Goal: Task Accomplishment & Management: Manage account settings

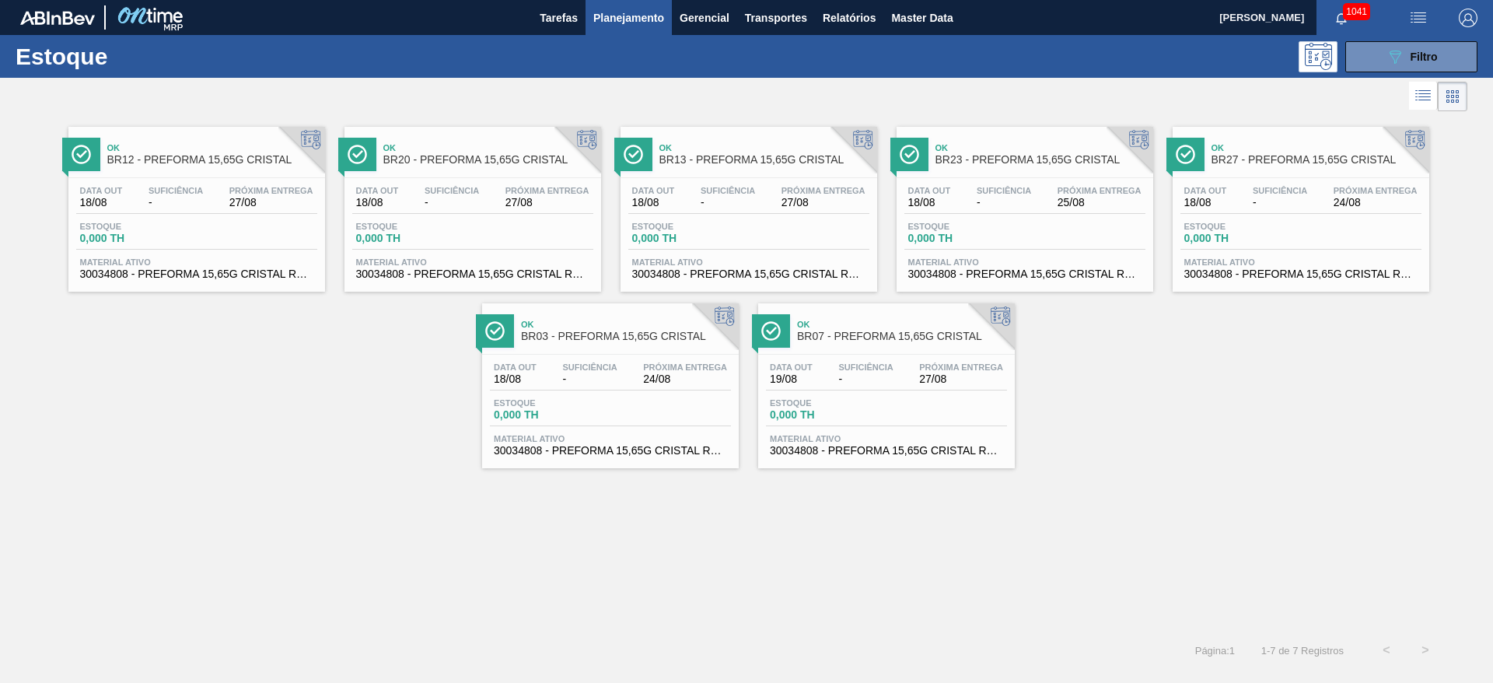
click at [640, 21] on span "Planejamento" at bounding box center [628, 18] width 71 height 19
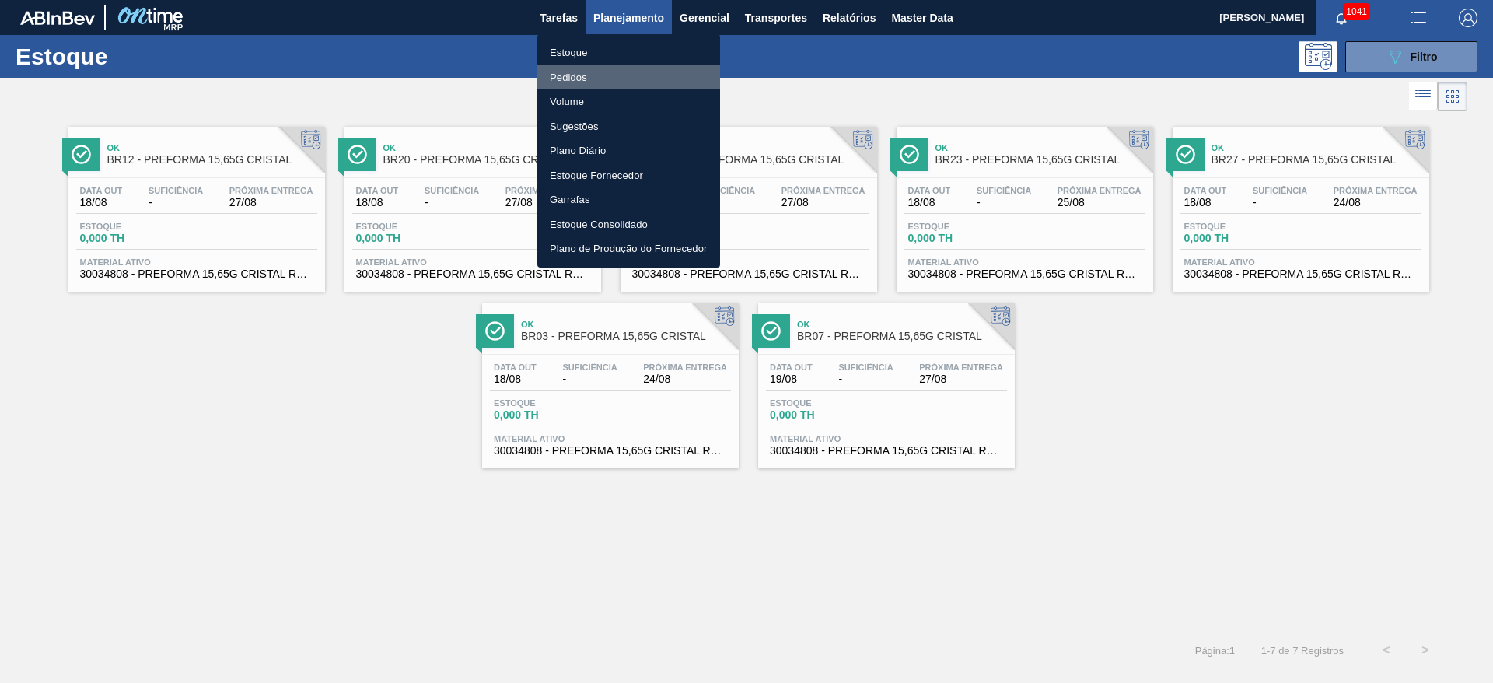
click at [575, 72] on li "Pedidos" at bounding box center [628, 77] width 183 height 25
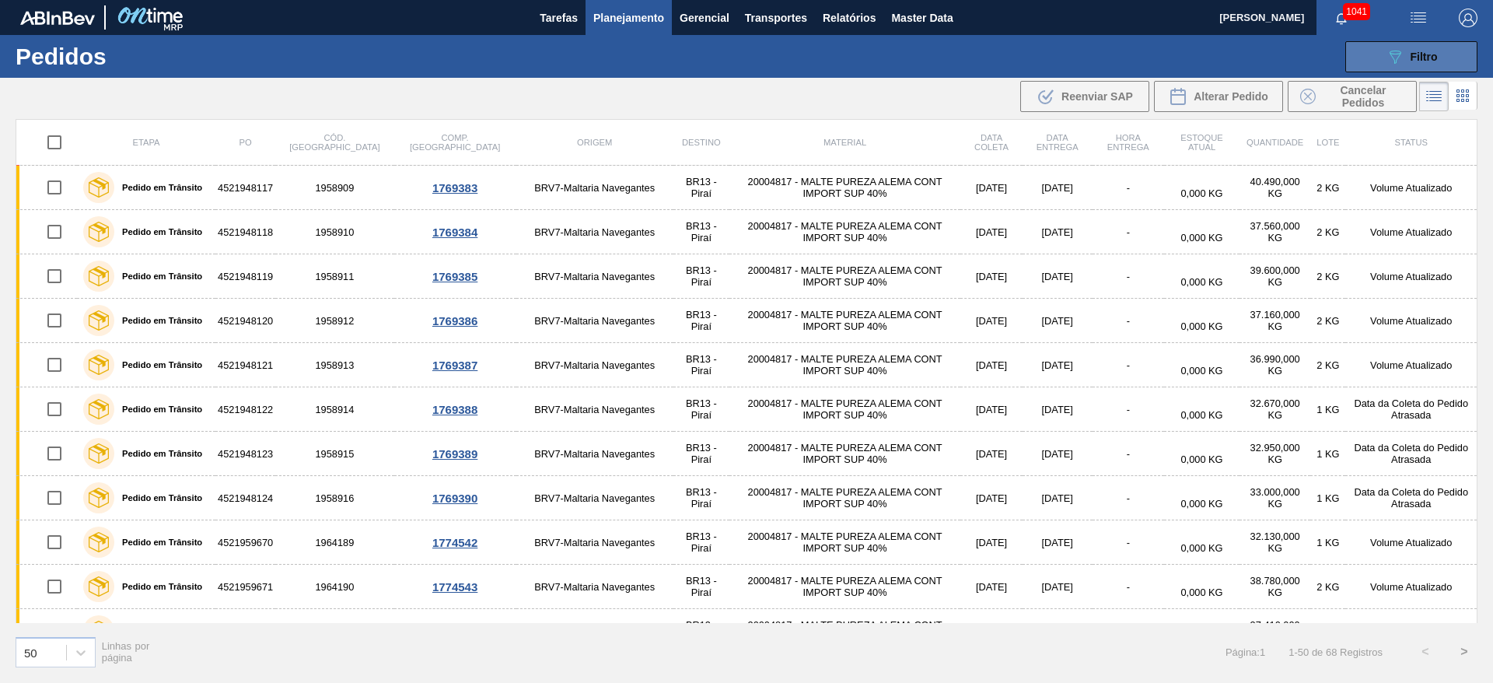
click at [1392, 47] on icon "089F7B8B-B2A5-4AFE-B5C0-19BA573D28AC" at bounding box center [1395, 56] width 19 height 19
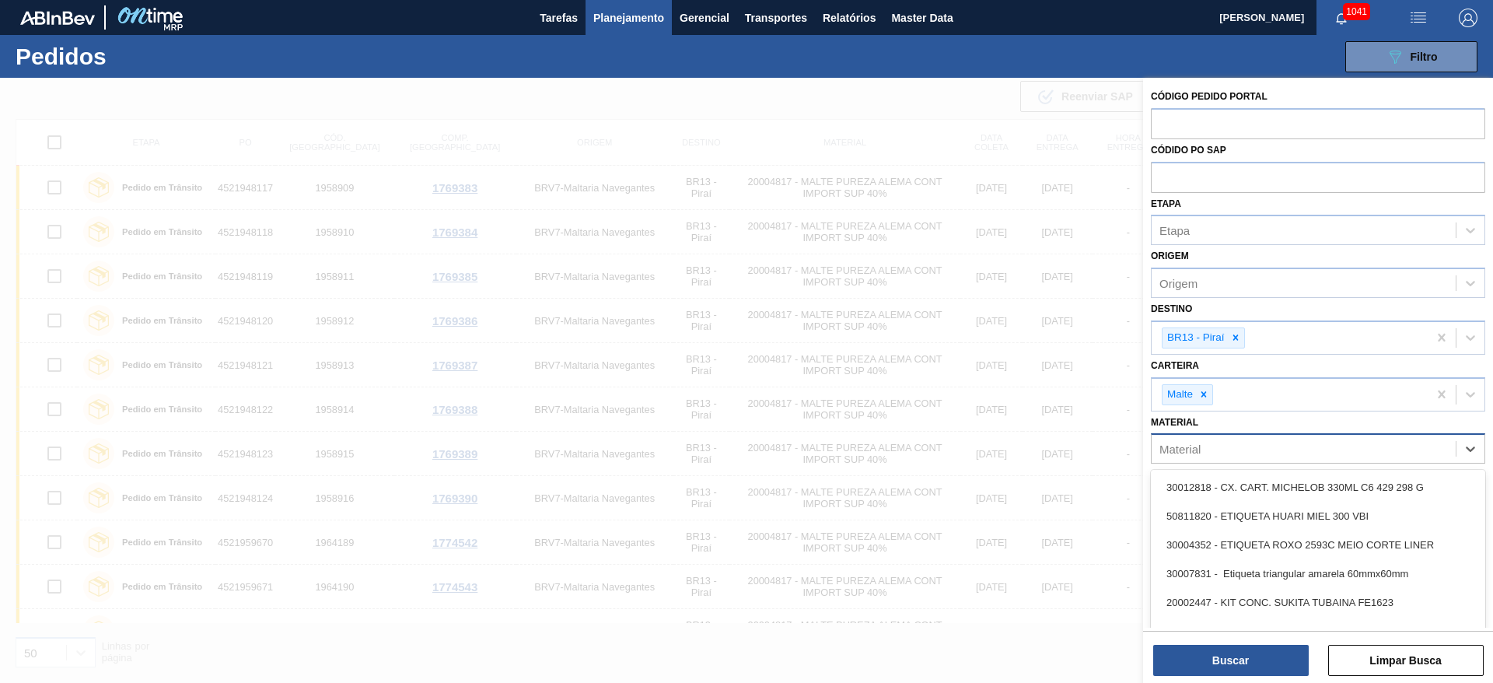
click at [1198, 452] on div "Material" at bounding box center [1180, 449] width 41 height 13
paste input "20004818"
type input "20004818"
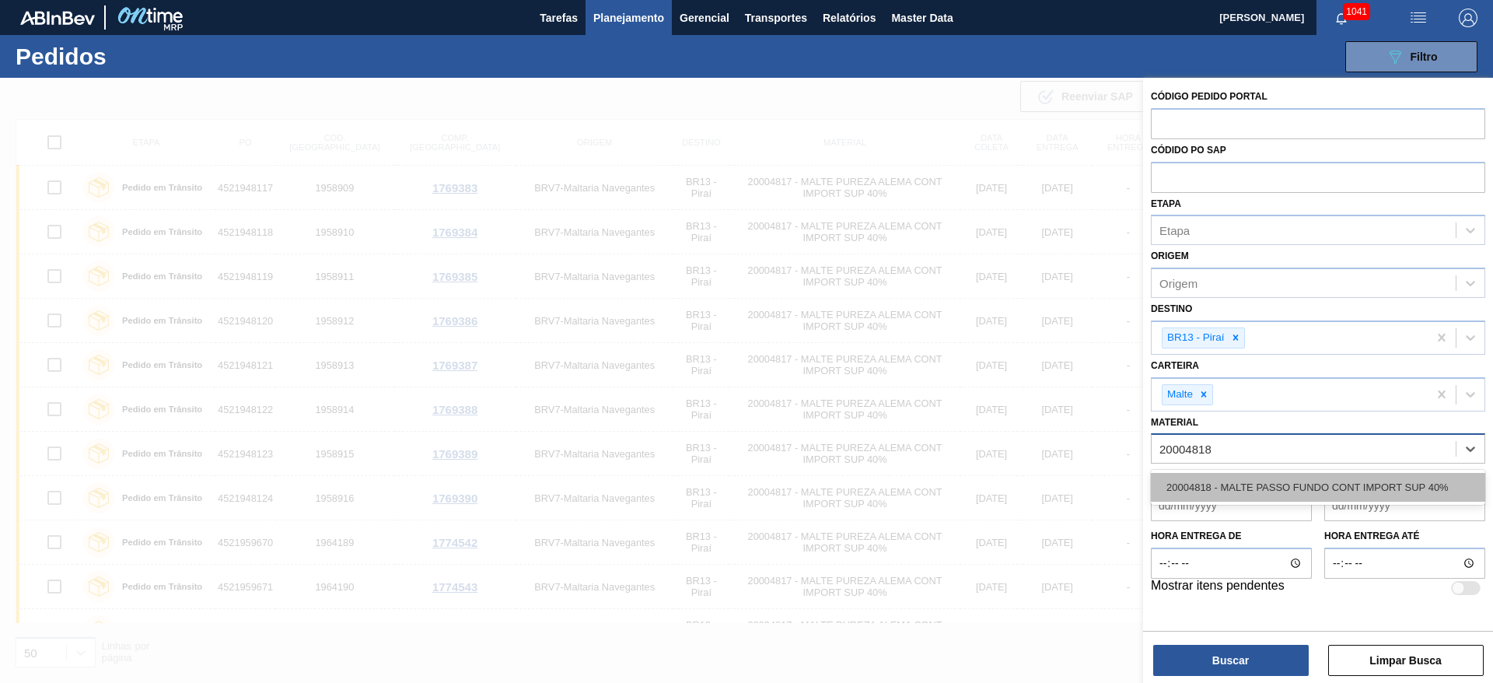
click at [1218, 487] on div "20004818 - MALTE PASSO FUNDO CONT IMPORT SUP 40%" at bounding box center [1318, 487] width 334 height 29
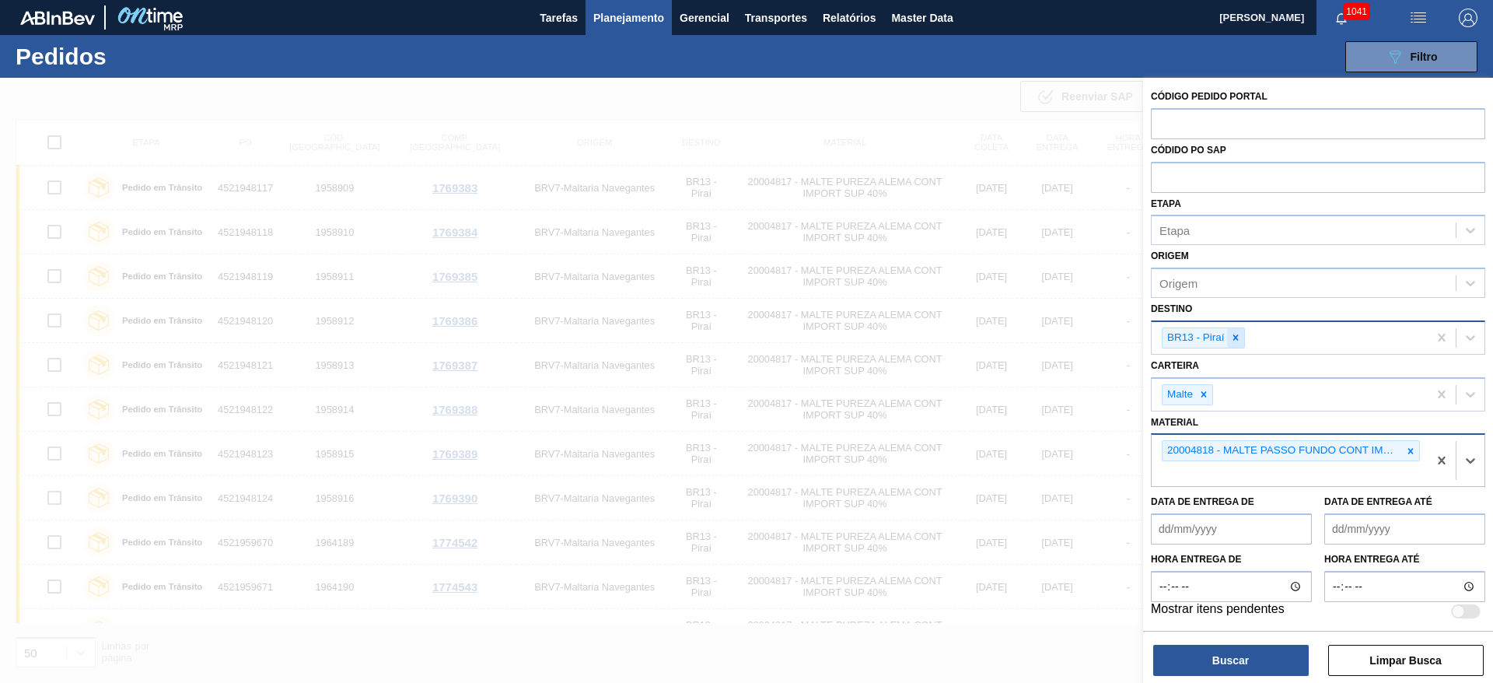
click at [1237, 340] on icon at bounding box center [1235, 337] width 5 height 5
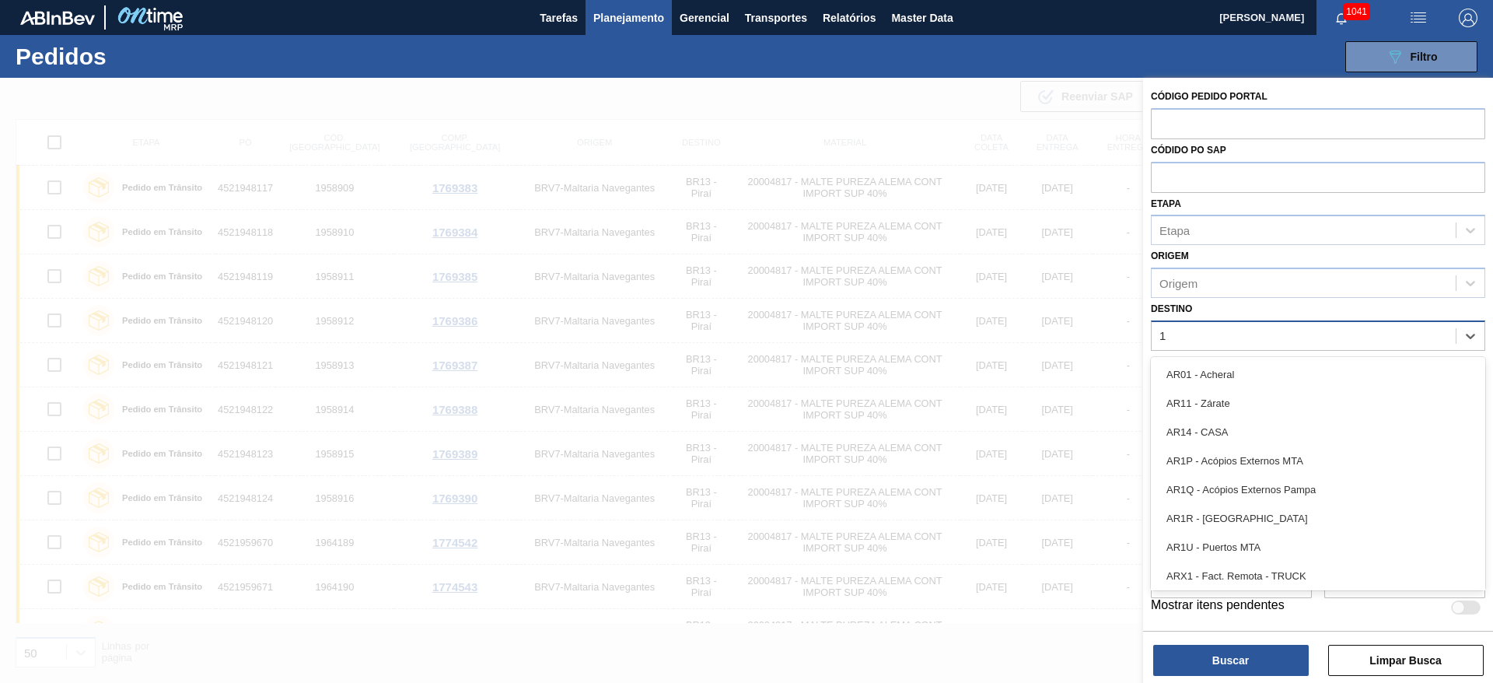
type input "16"
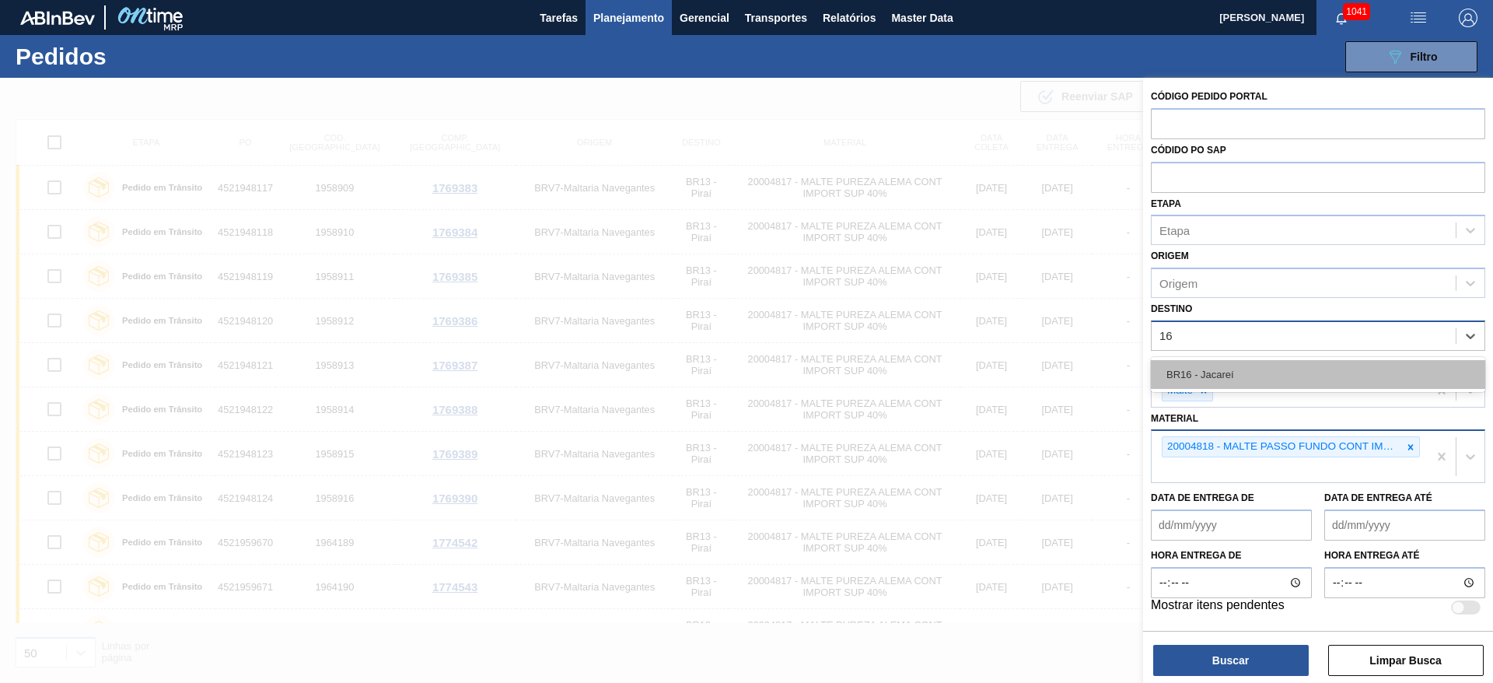
click at [1210, 375] on div "BR16 - Jacareí" at bounding box center [1318, 374] width 334 height 29
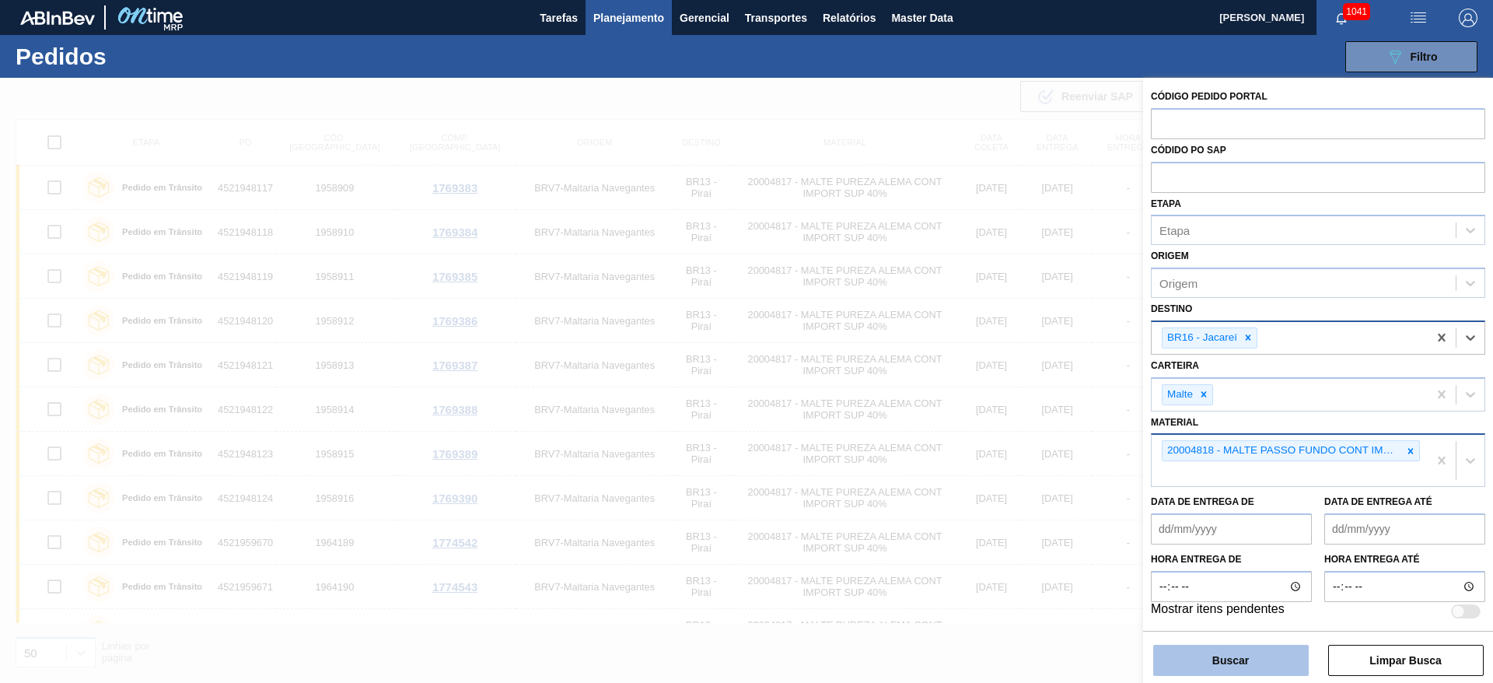
click at [1203, 667] on button "Buscar" at bounding box center [1231, 660] width 156 height 31
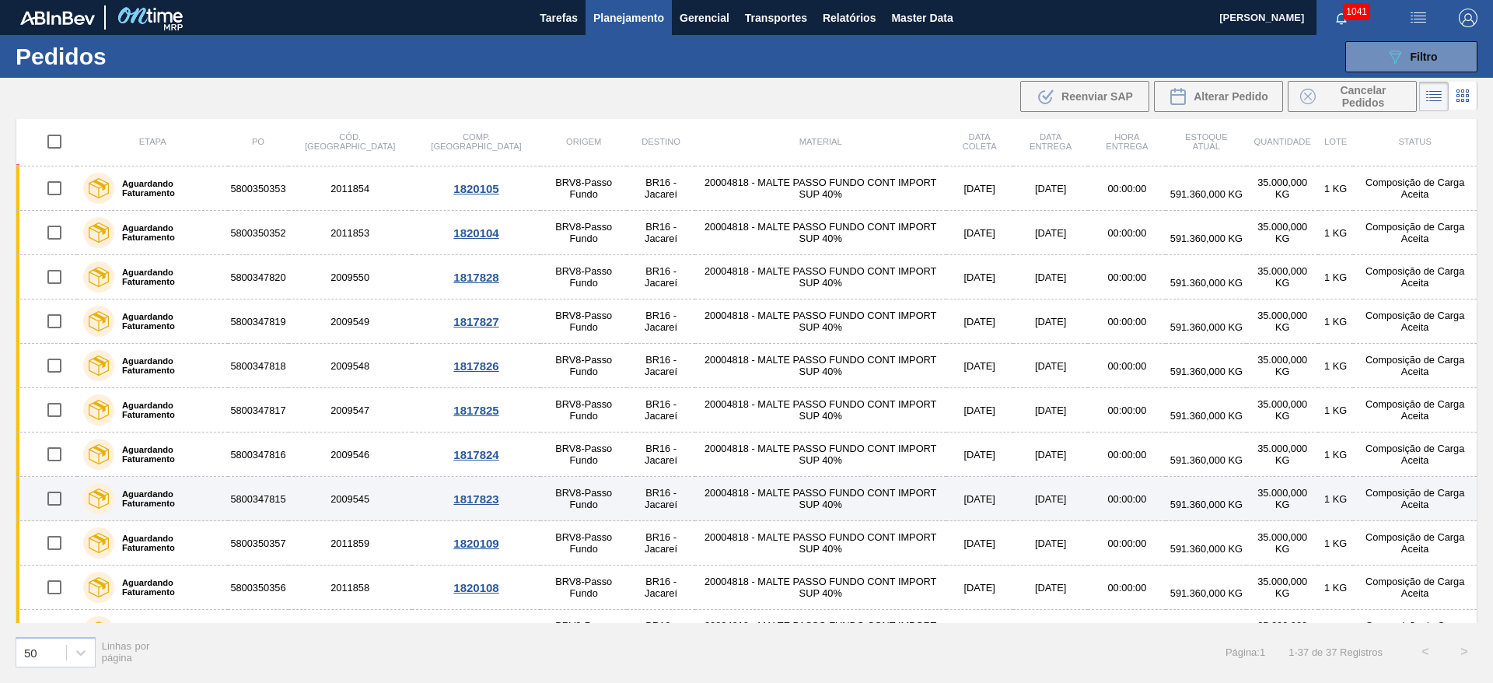
scroll to position [1183, 0]
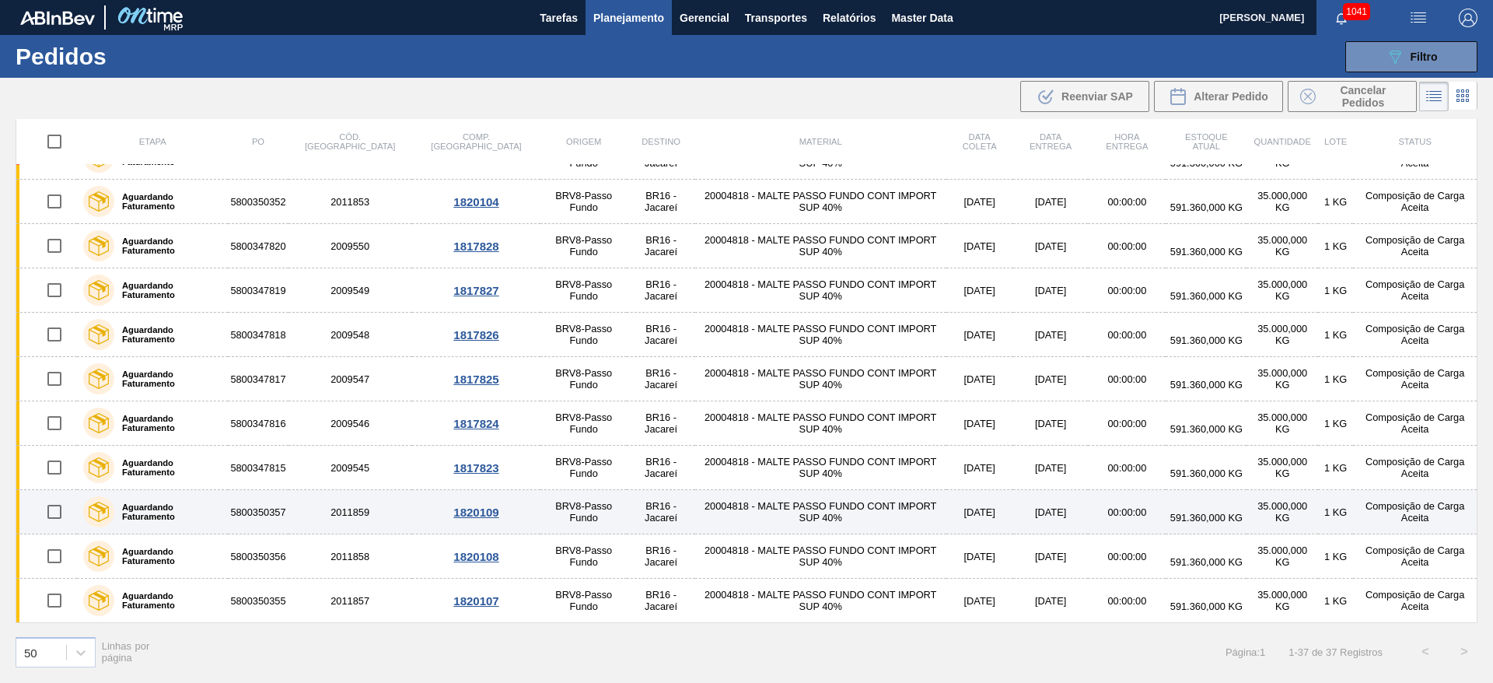
click at [62, 513] on input "checkbox" at bounding box center [54, 511] width 33 height 33
checkbox input "true"
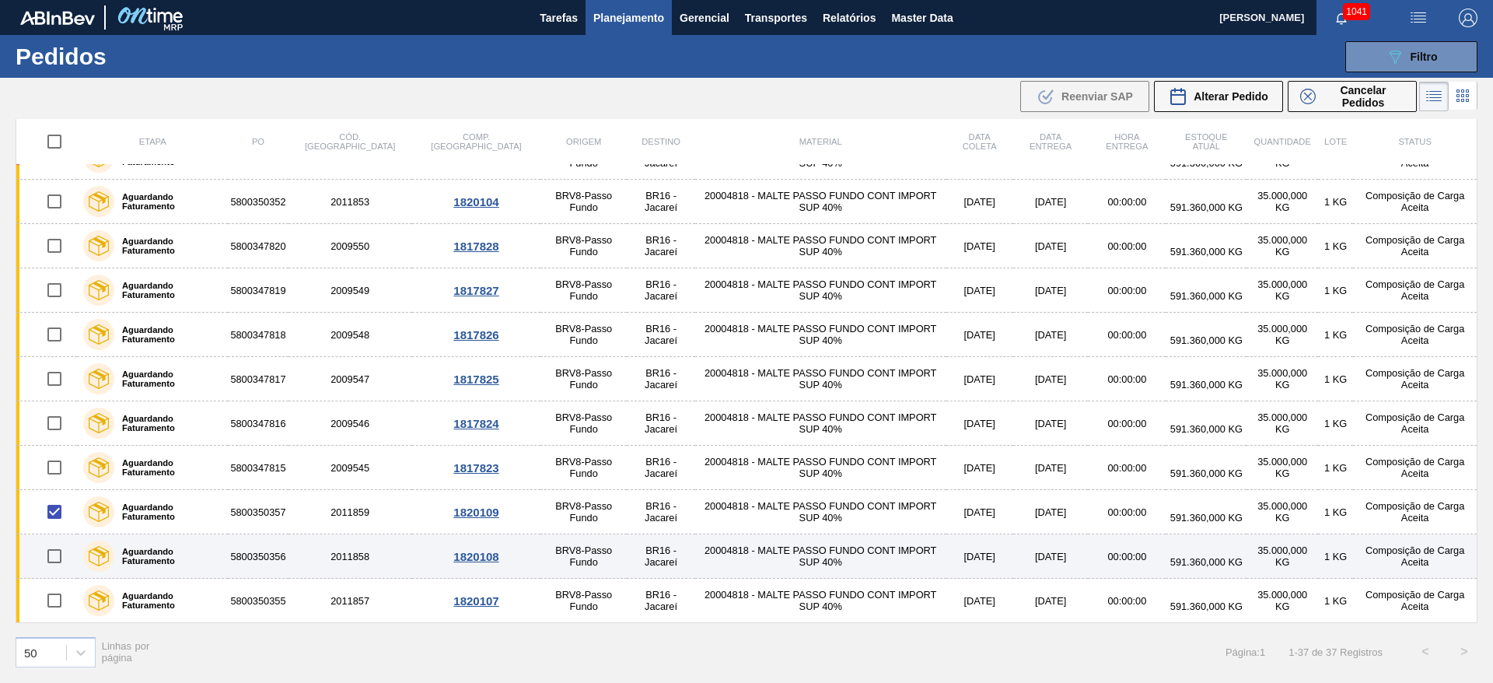
click at [43, 554] on input "checkbox" at bounding box center [54, 556] width 33 height 33
checkbox input "true"
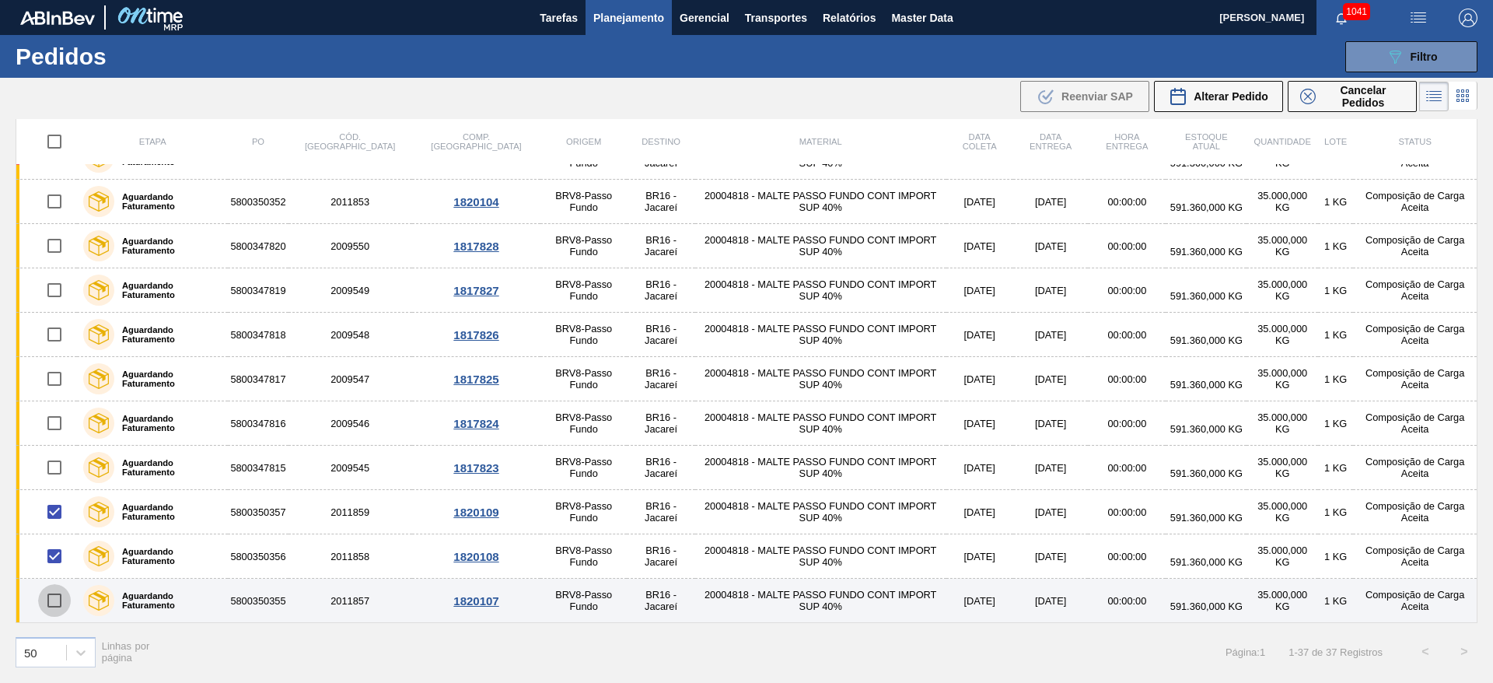
click at [53, 603] on input "checkbox" at bounding box center [54, 600] width 33 height 33
checkbox input "true"
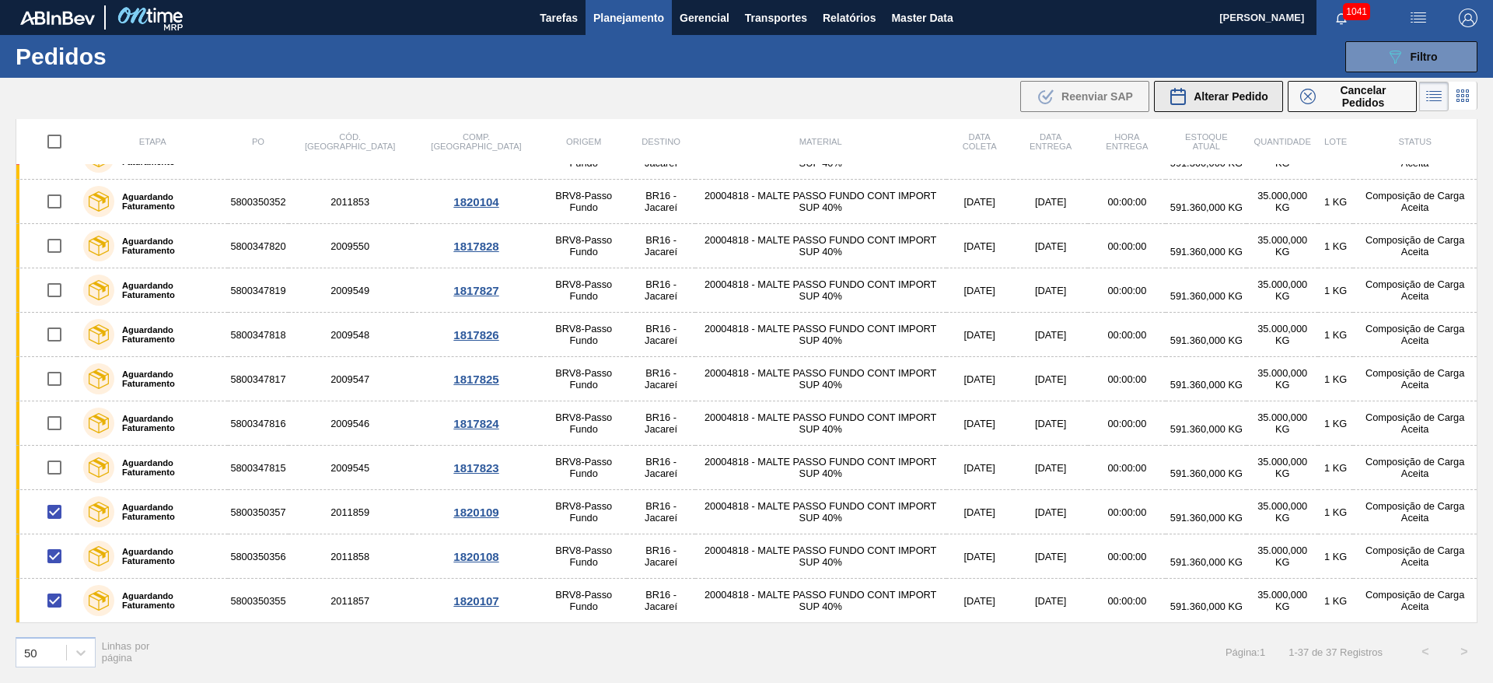
click at [1213, 93] on span "Alterar Pedido" at bounding box center [1231, 96] width 75 height 12
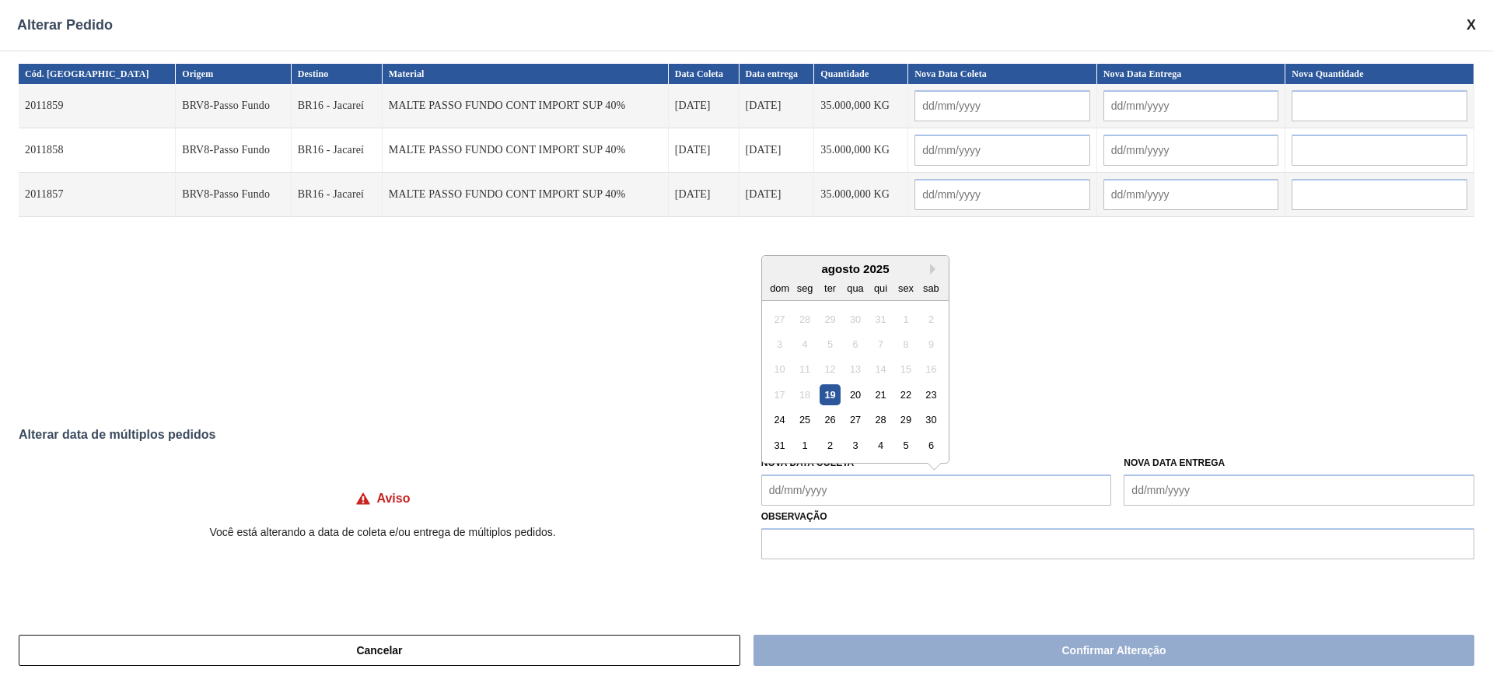
click at [772, 489] on Coleta "Nova Data Coleta" at bounding box center [936, 489] width 351 height 31
click at [846, 268] on div "agosto 2025" at bounding box center [855, 268] width 187 height 13
click at [876, 393] on div "21" at bounding box center [880, 394] width 21 height 21
type input "[DATE]"
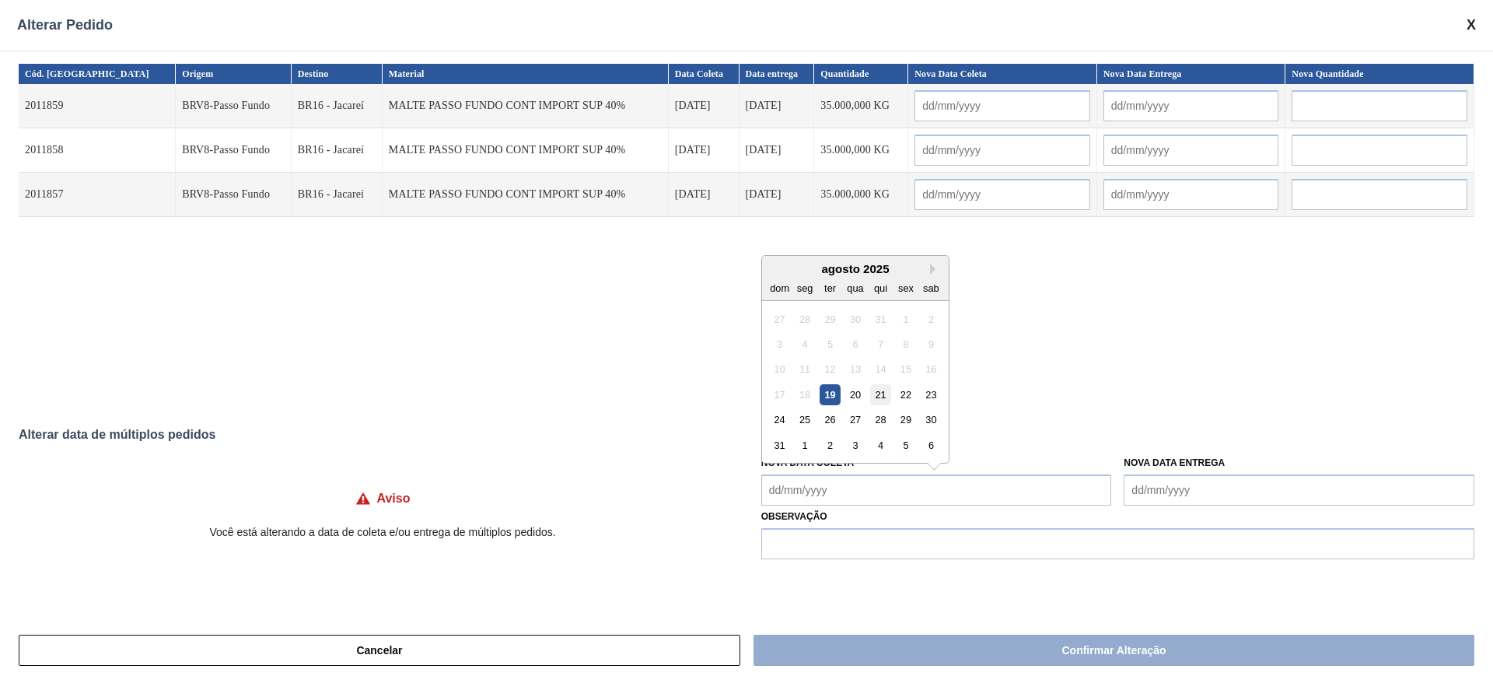
type input "[DATE]"
type Coleta "[DATE]"
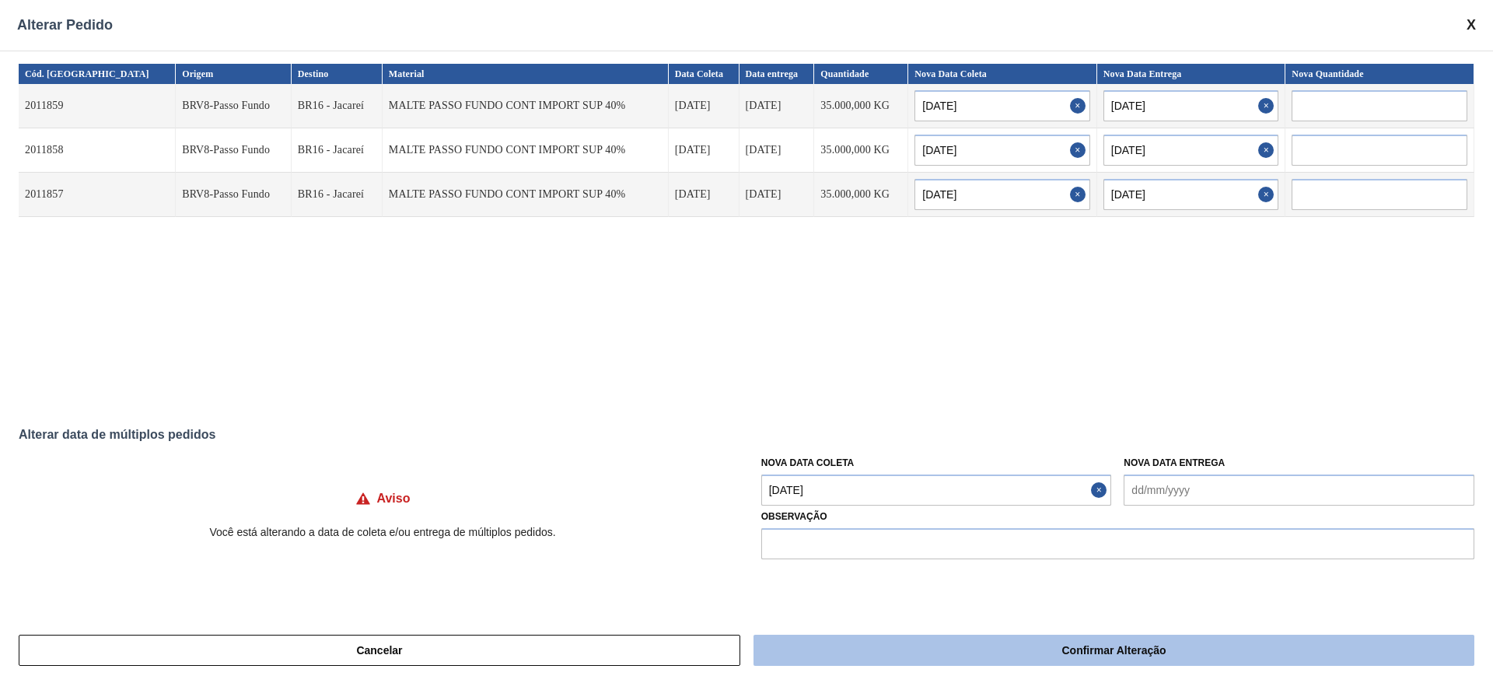
click at [1022, 644] on button "Confirmar Alteração" at bounding box center [1114, 650] width 721 height 31
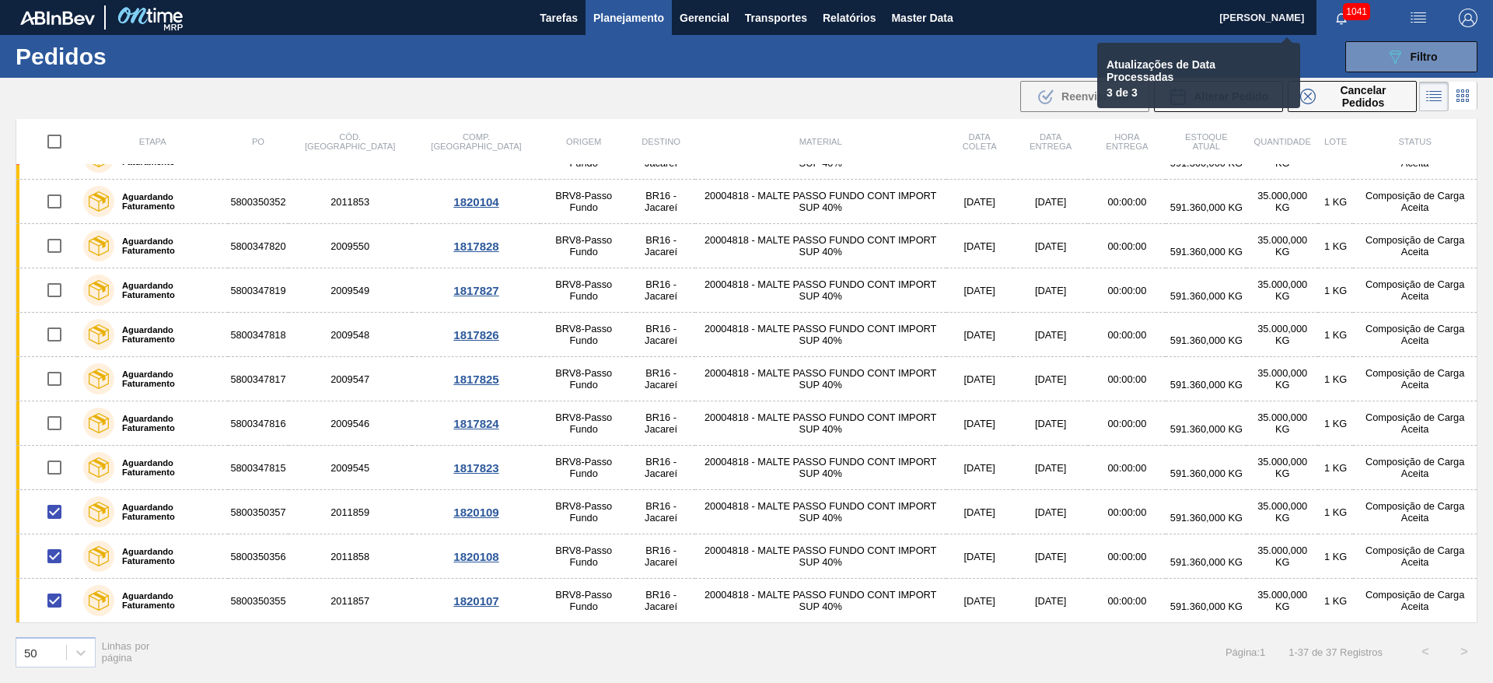
checkbox input "false"
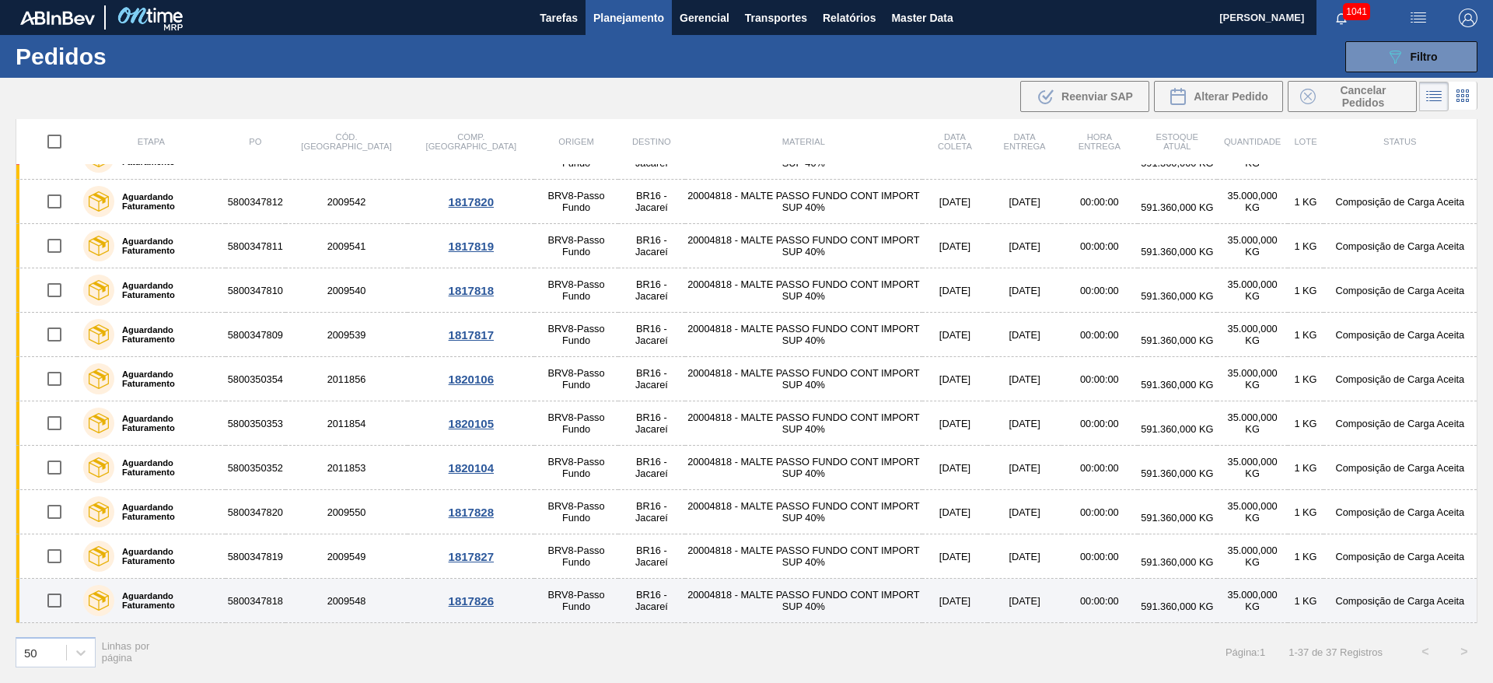
scroll to position [950, 0]
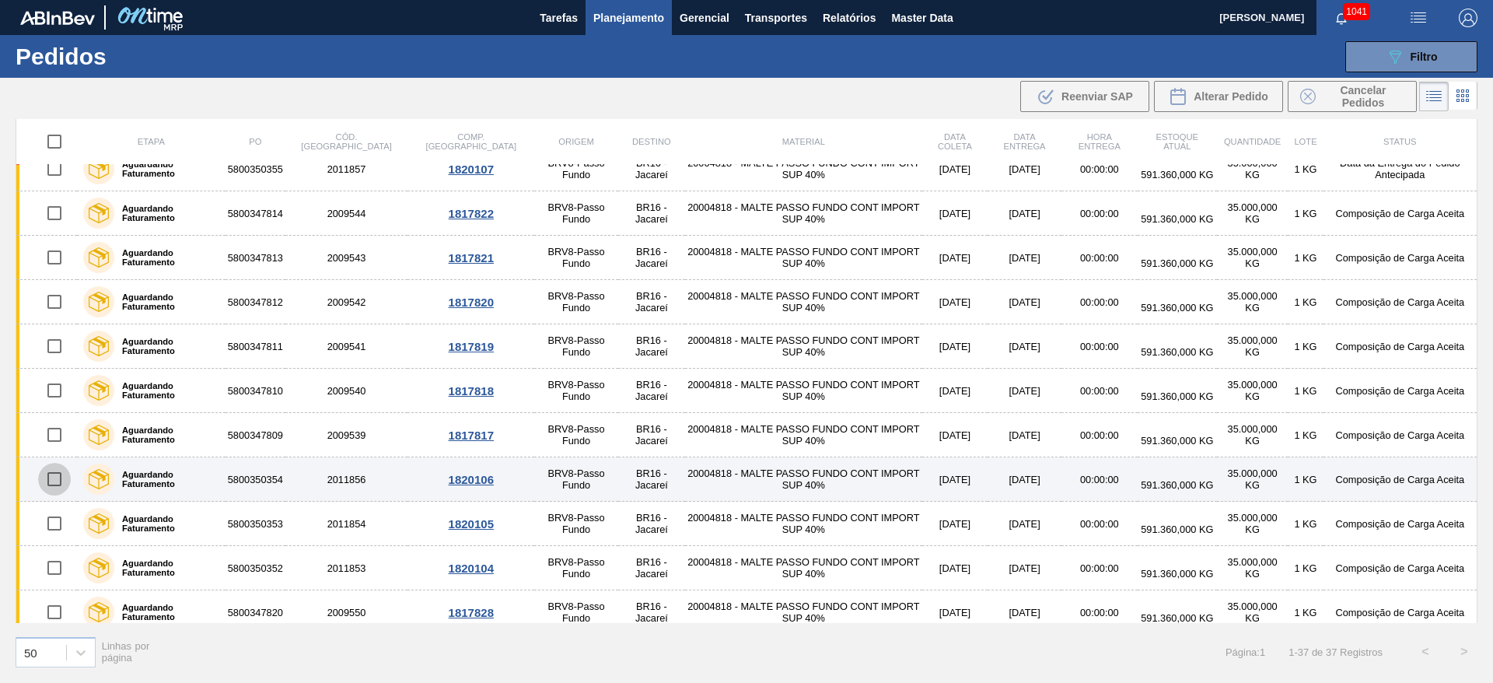
click at [52, 478] on input "checkbox" at bounding box center [54, 479] width 33 height 33
checkbox input "true"
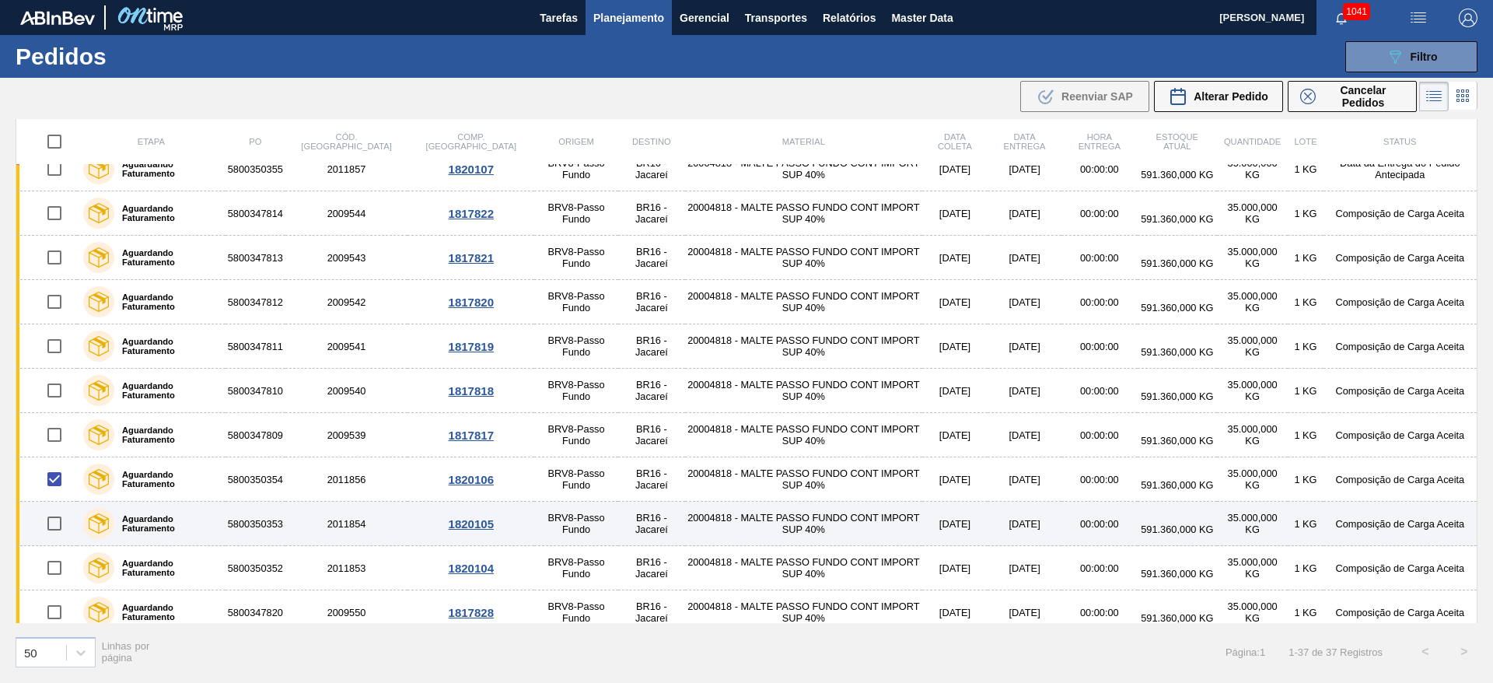
click at [51, 523] on input "checkbox" at bounding box center [54, 523] width 33 height 33
checkbox input "true"
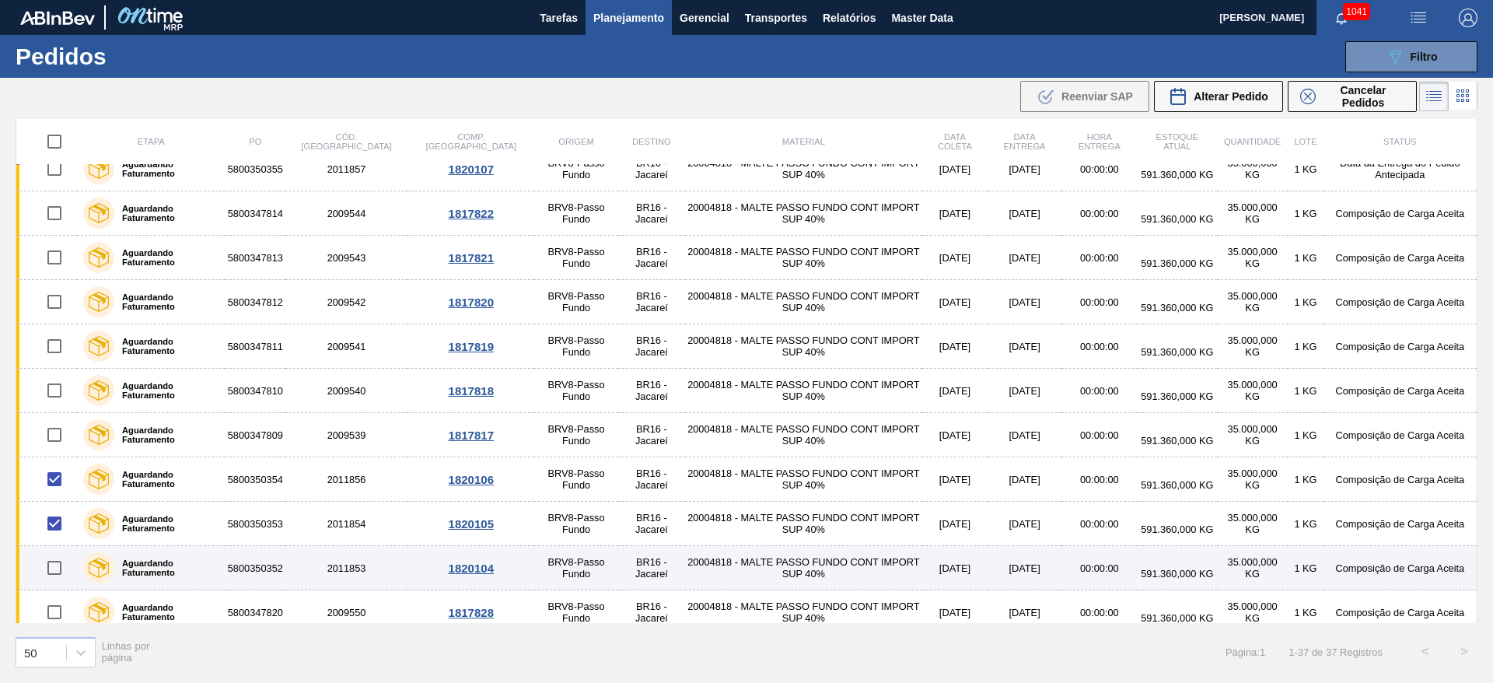
click at [54, 566] on input "checkbox" at bounding box center [54, 567] width 33 height 33
checkbox input "true"
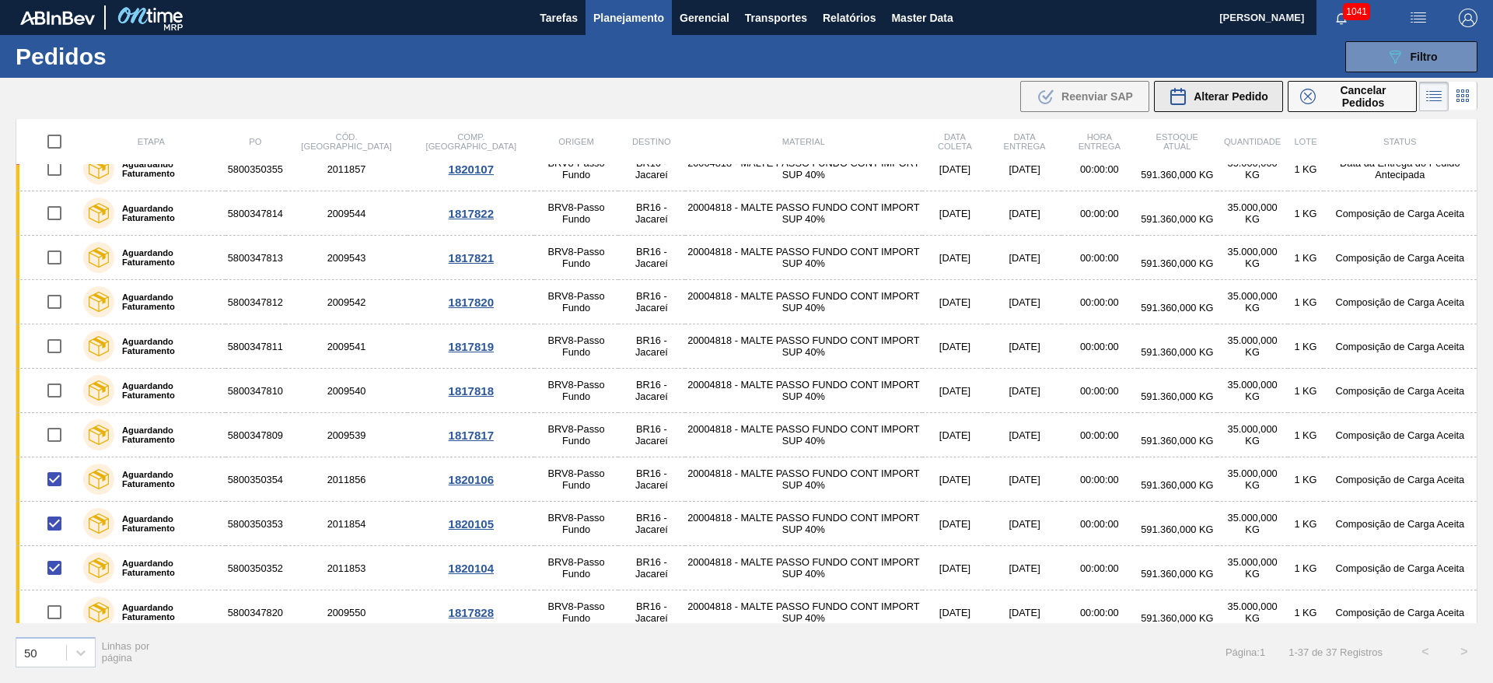
click at [1223, 95] on span "Alterar Pedido" at bounding box center [1231, 96] width 75 height 12
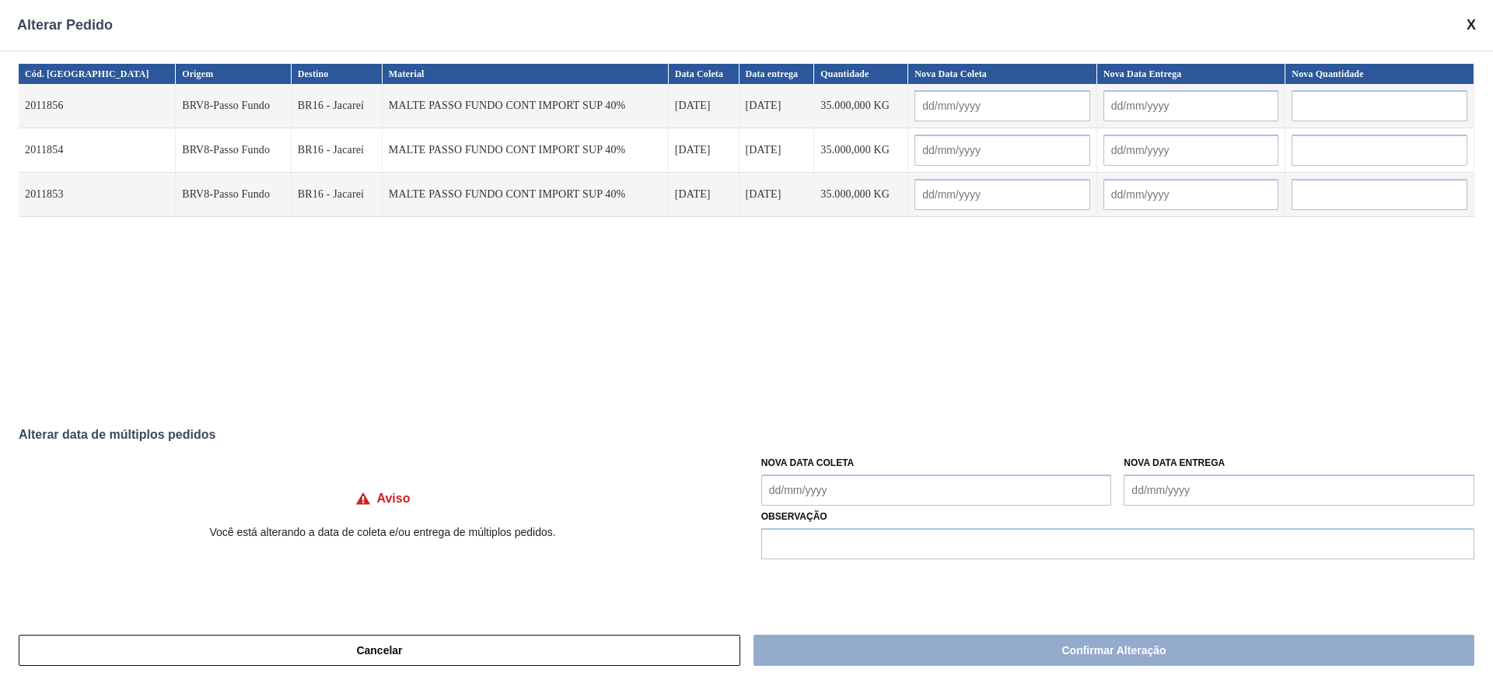
click at [768, 487] on Coleta "Nova Data Coleta" at bounding box center [936, 489] width 351 height 31
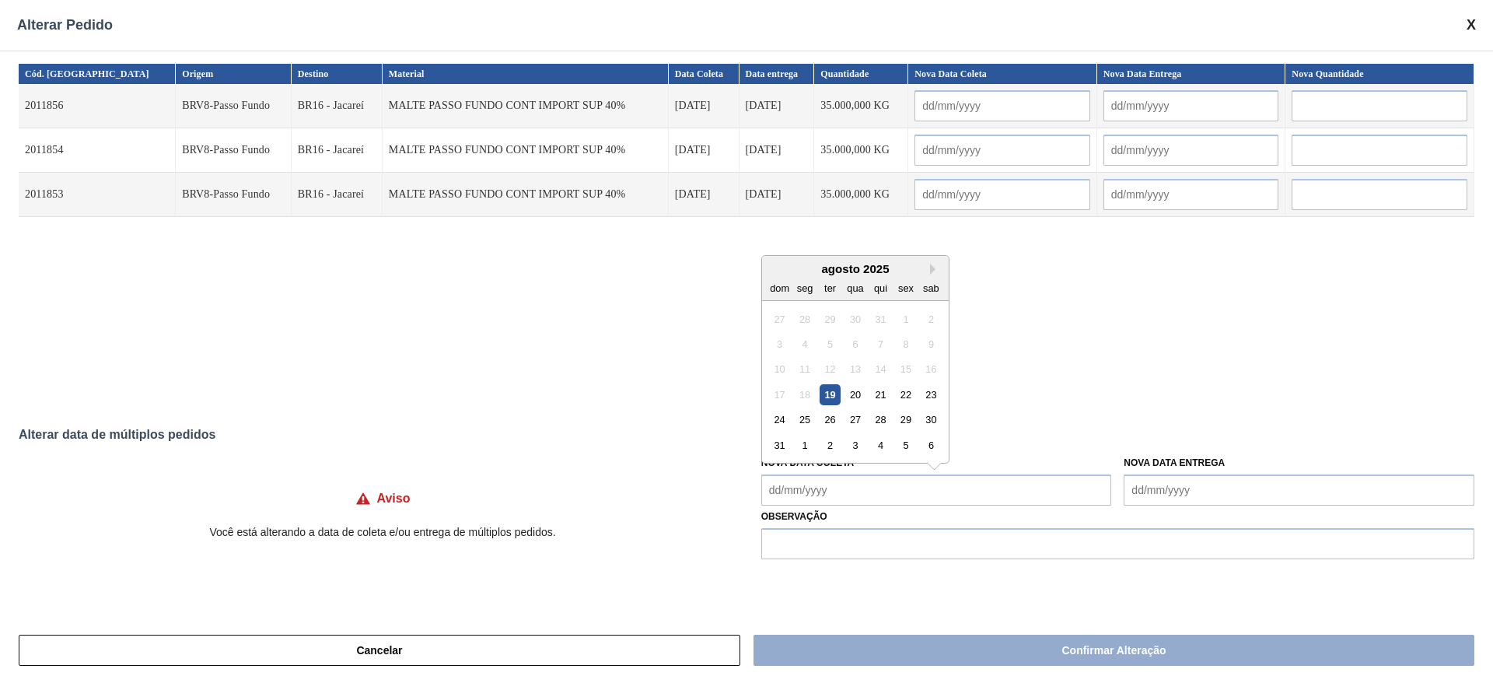
click at [848, 269] on div "agosto 2025" at bounding box center [855, 268] width 187 height 13
click at [882, 397] on div "21" at bounding box center [880, 394] width 21 height 21
type Coleta "[DATE]"
type input "[DATE]"
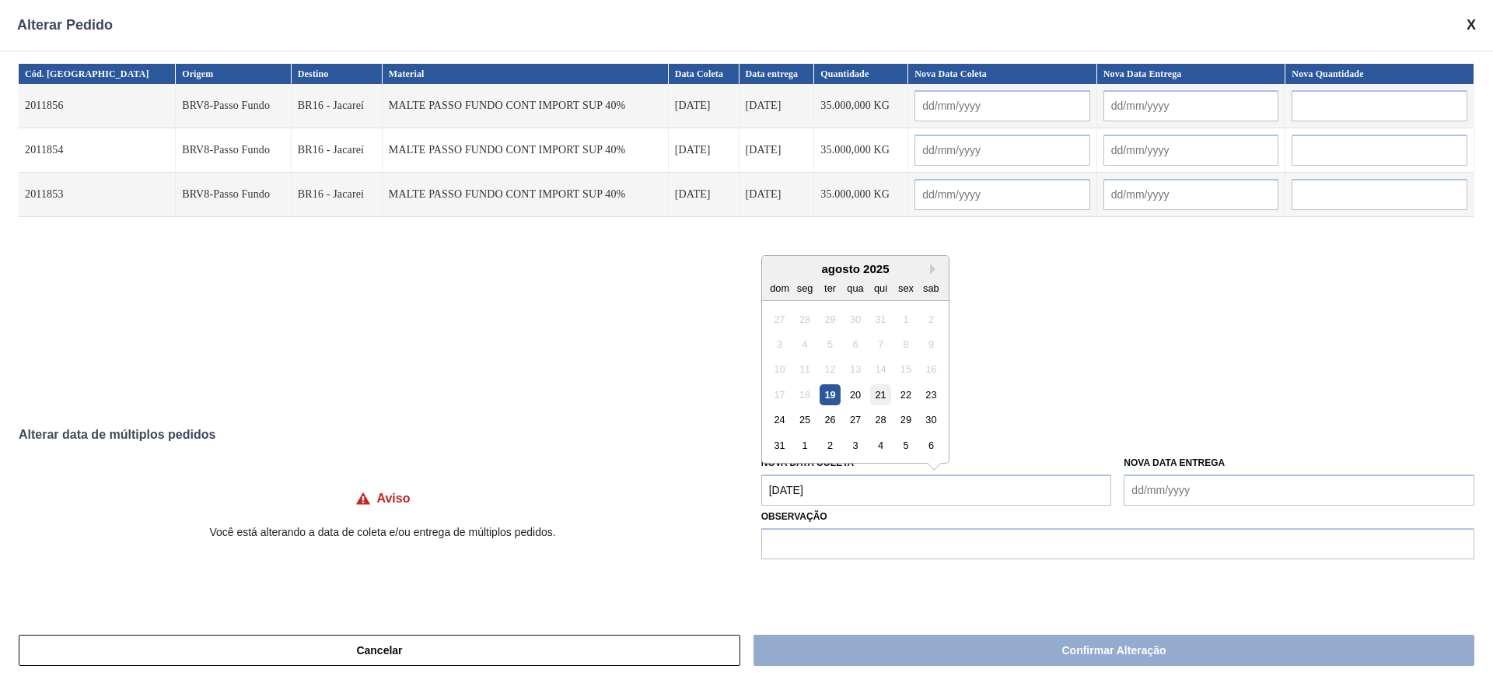
type input "[DATE]"
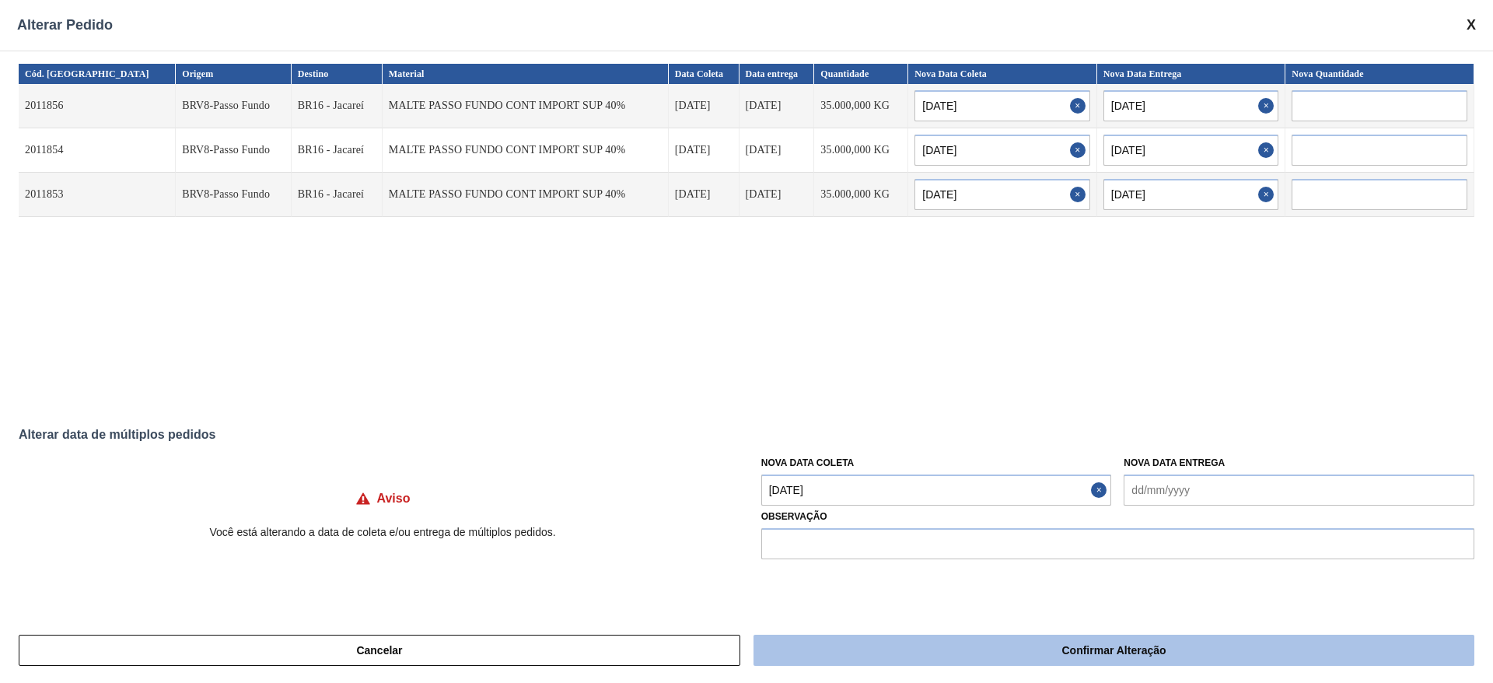
click at [971, 645] on button "Confirmar Alteração" at bounding box center [1114, 650] width 721 height 31
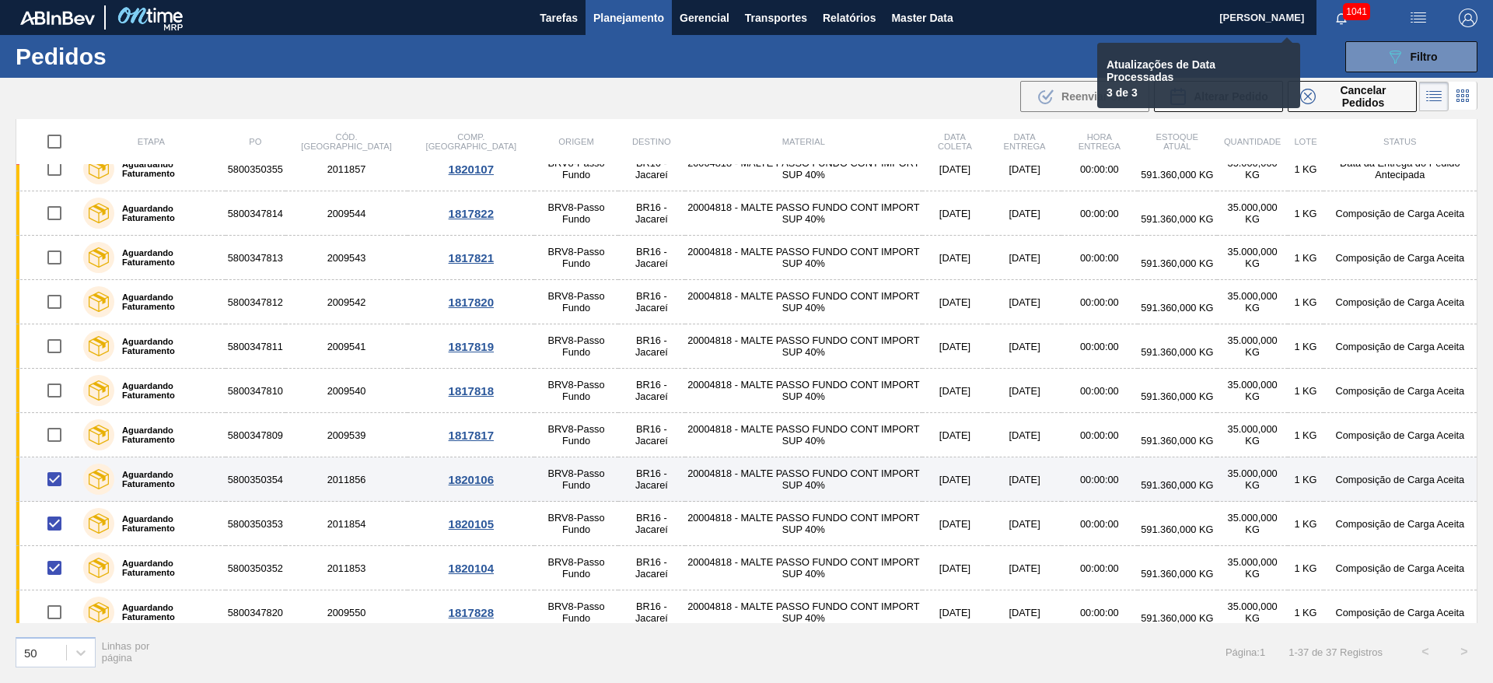
checkbox input "false"
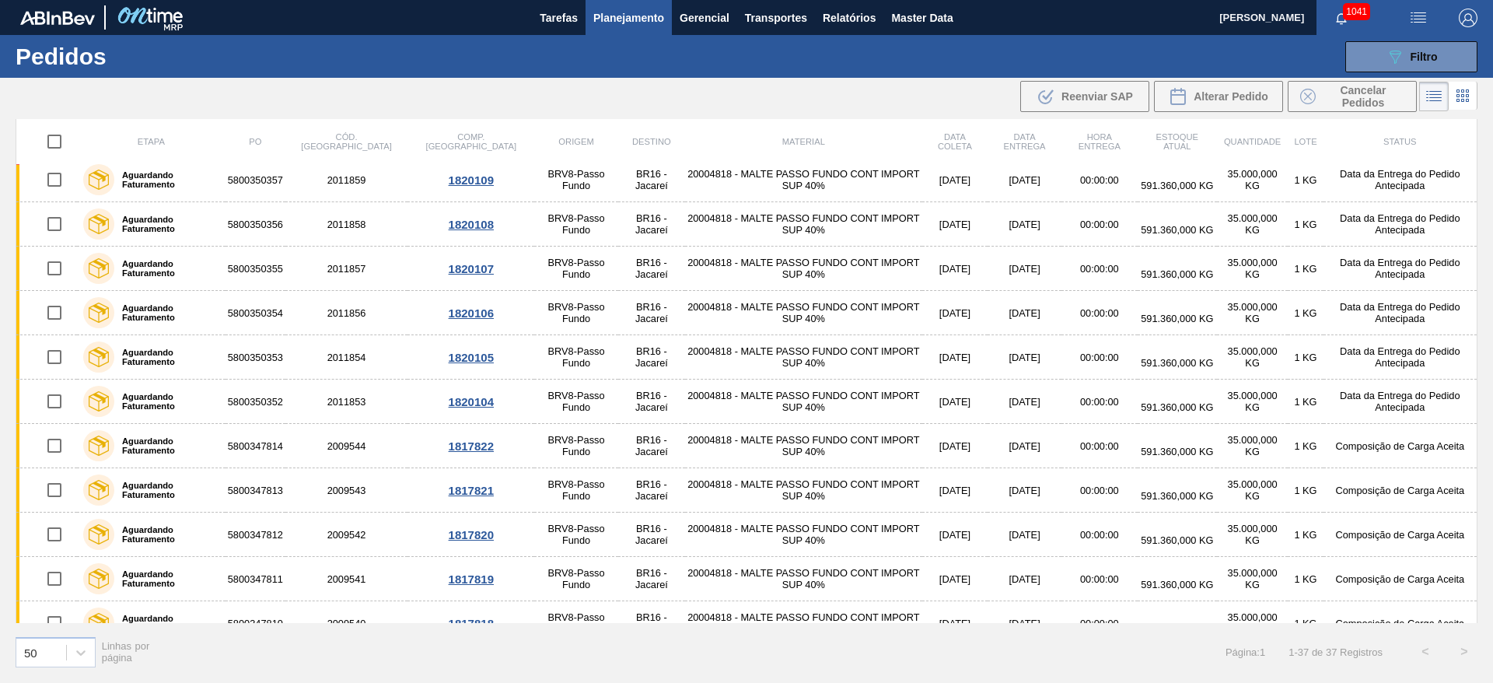
scroll to position [716, 0]
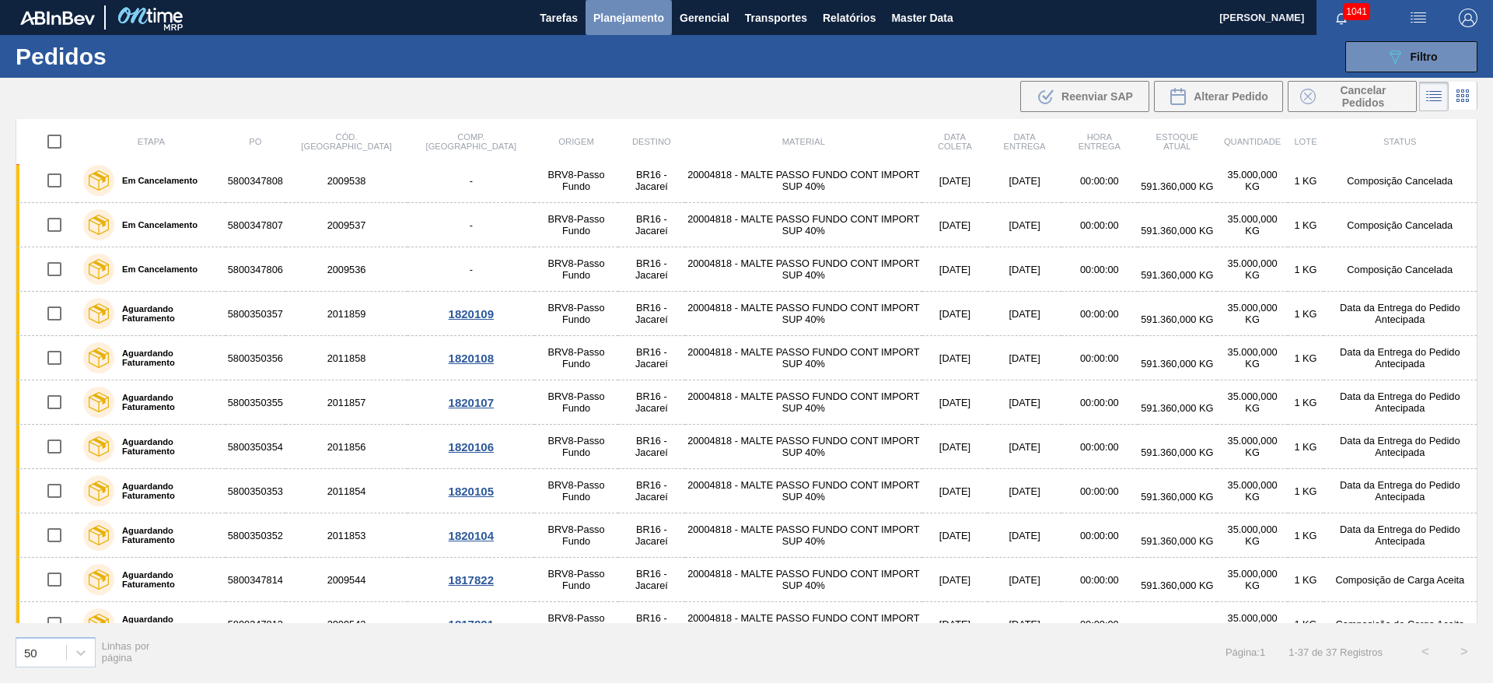
click at [614, 19] on span "Planejamento" at bounding box center [628, 18] width 71 height 19
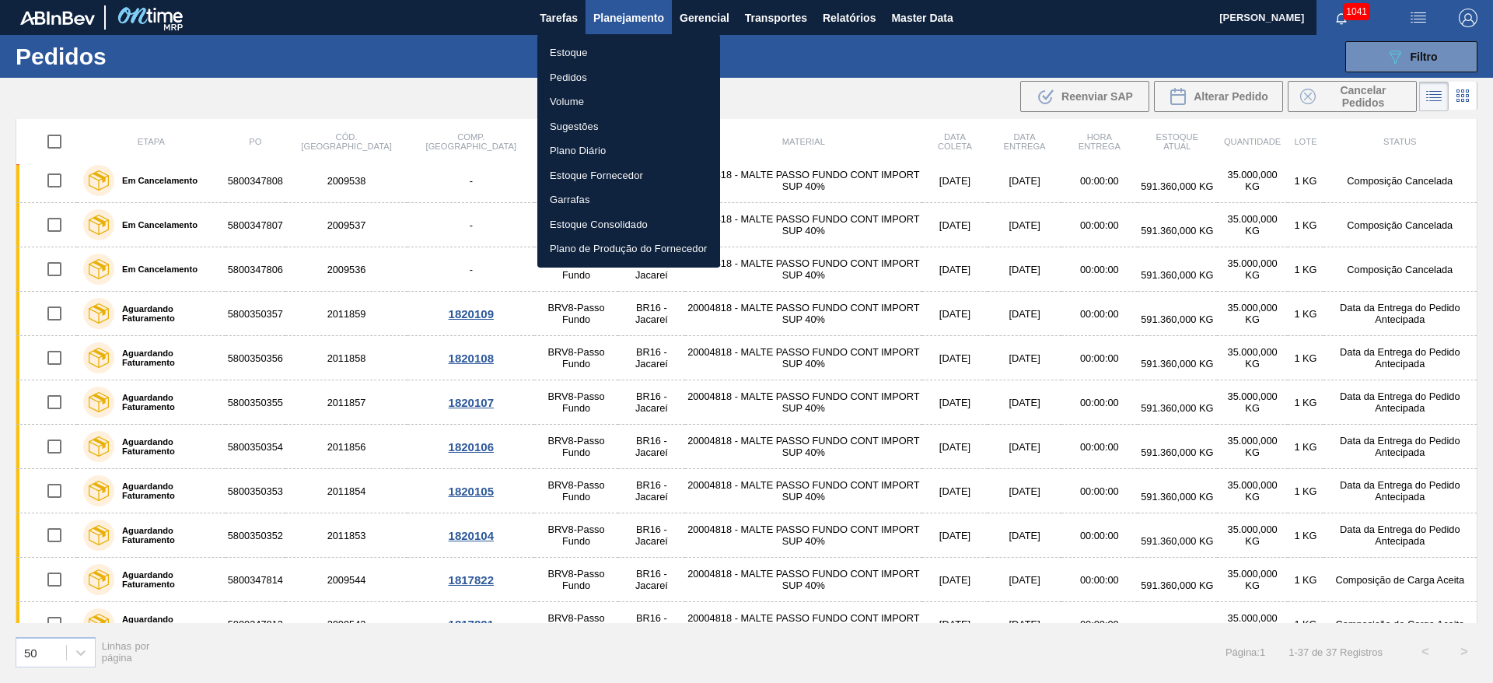
click at [567, 49] on li "Estoque" at bounding box center [628, 52] width 183 height 25
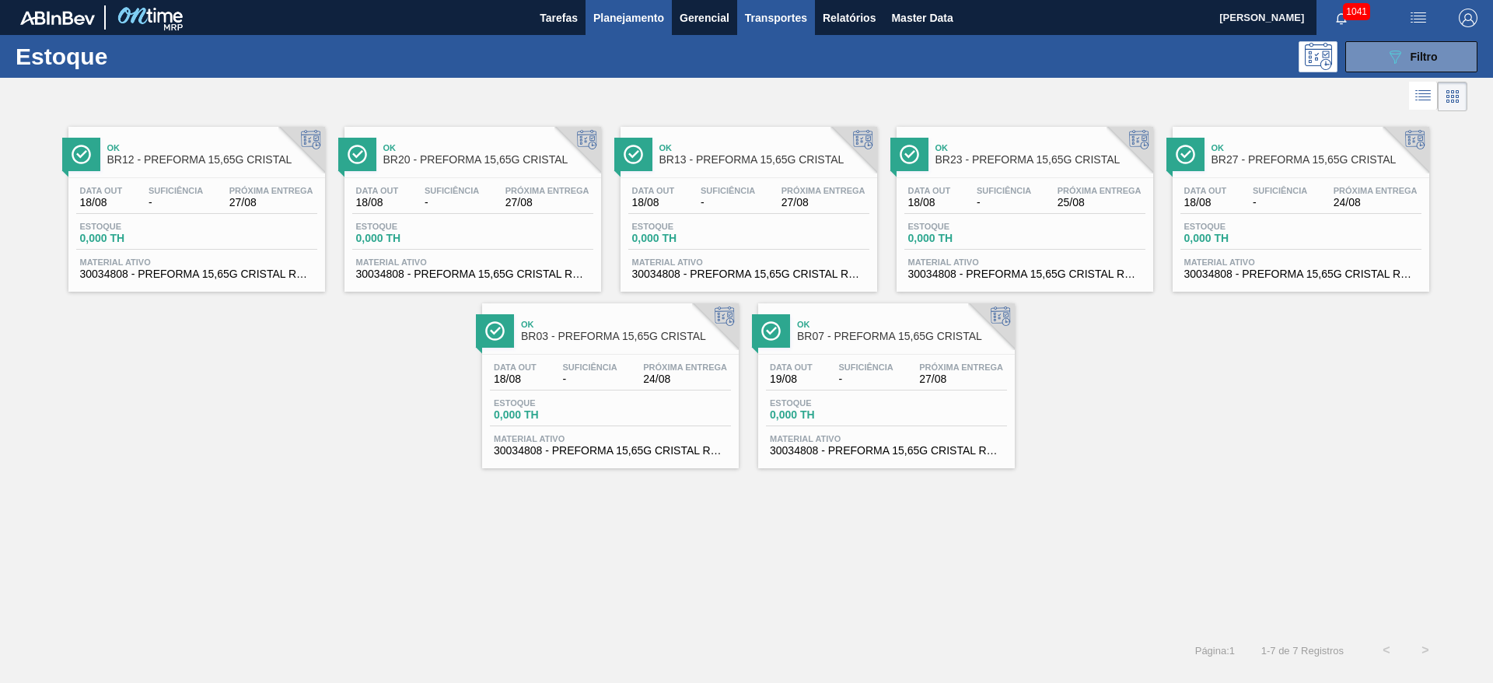
click at [784, 14] on span "Transportes" at bounding box center [776, 18] width 62 height 19
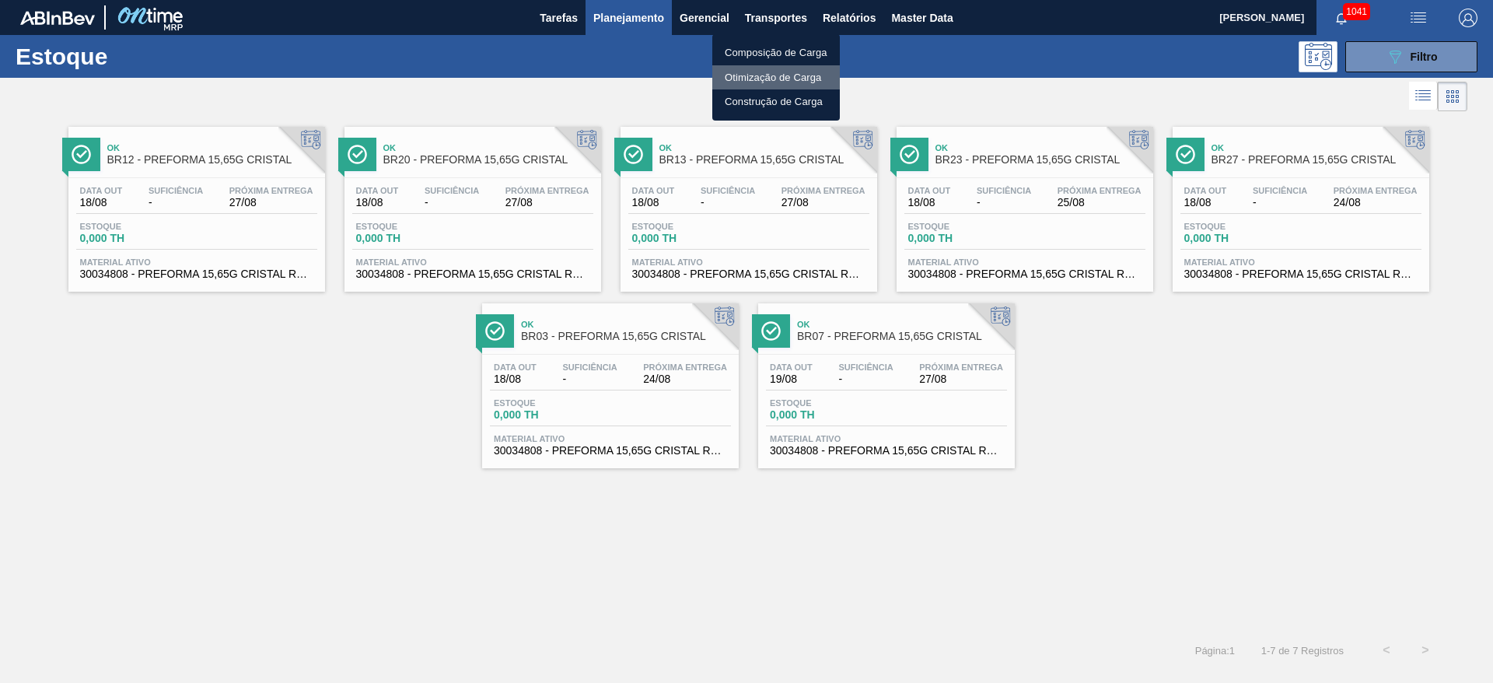
click at [755, 72] on li "Otimização de Carga" at bounding box center [776, 77] width 128 height 25
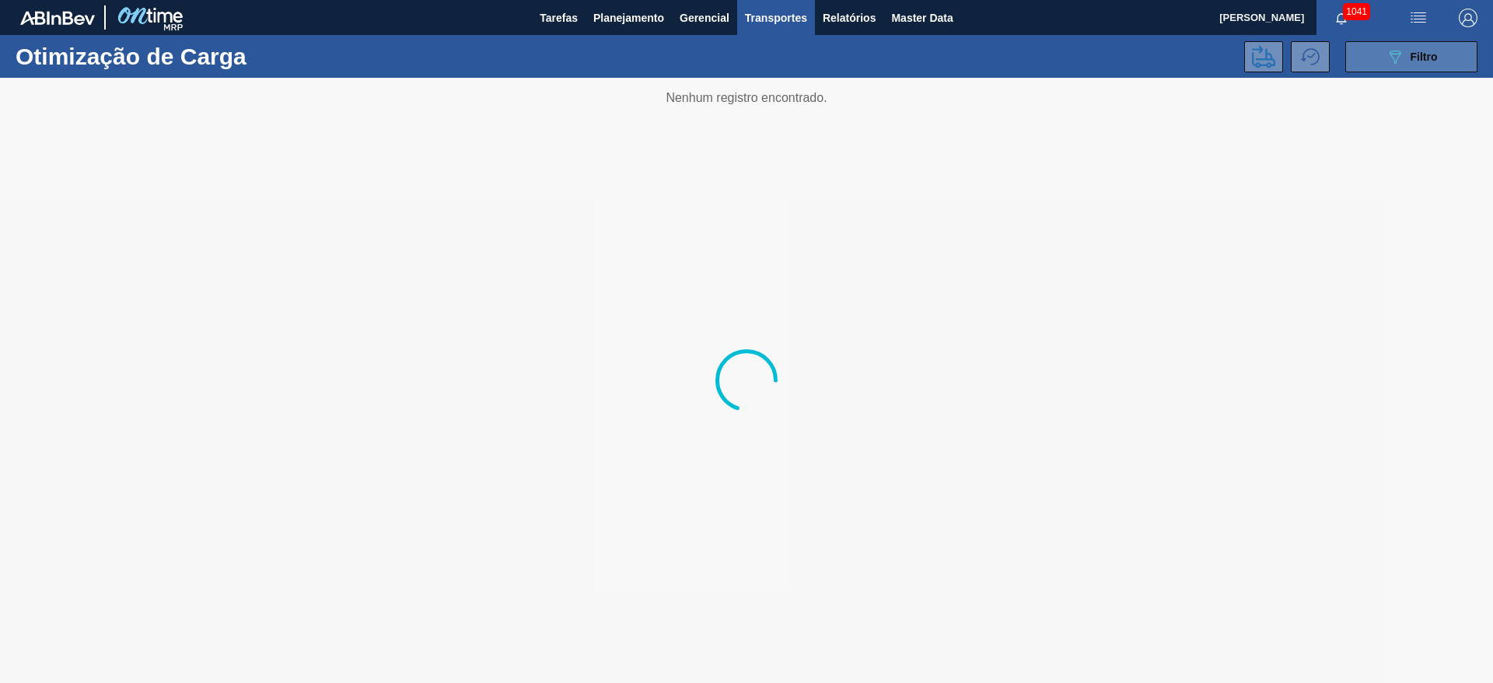
click at [1416, 56] on span "Filtro" at bounding box center [1424, 57] width 27 height 12
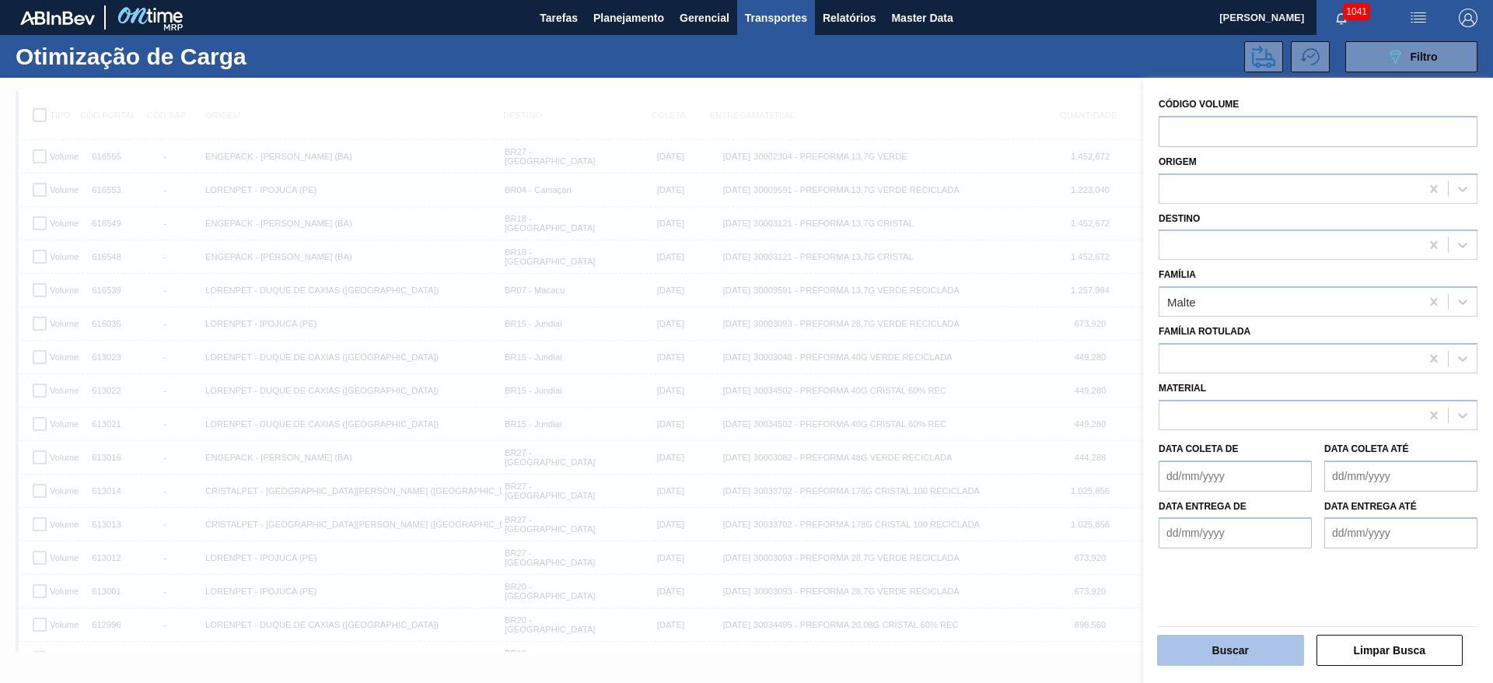
click at [1216, 642] on button "Buscar" at bounding box center [1230, 650] width 147 height 31
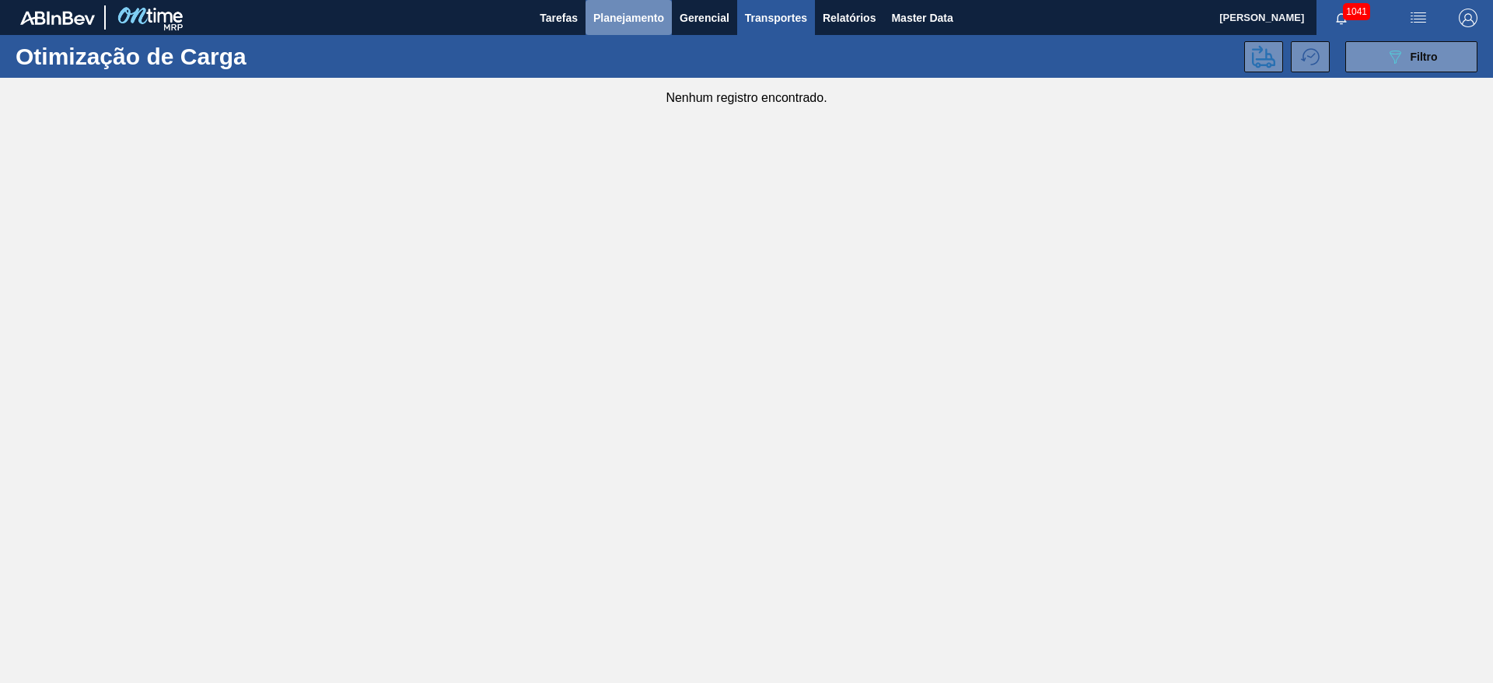
click at [614, 14] on span "Planejamento" at bounding box center [628, 18] width 71 height 19
